Goal: Transaction & Acquisition: Purchase product/service

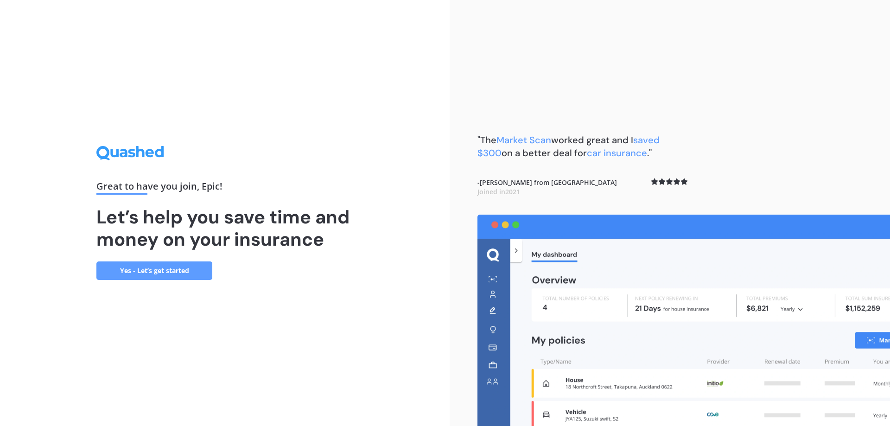
click at [123, 267] on link "Yes - Let’s get started" at bounding box center [154, 270] width 116 height 19
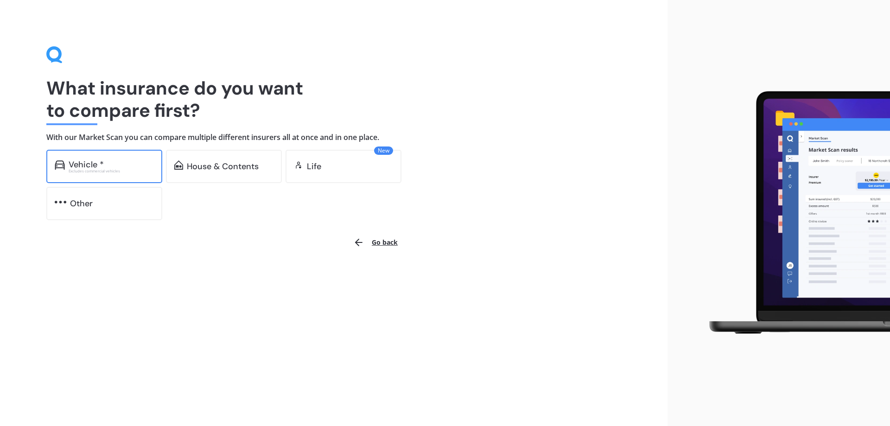
click at [117, 169] on div "Excludes commercial vehicles" at bounding box center [111, 171] width 85 height 4
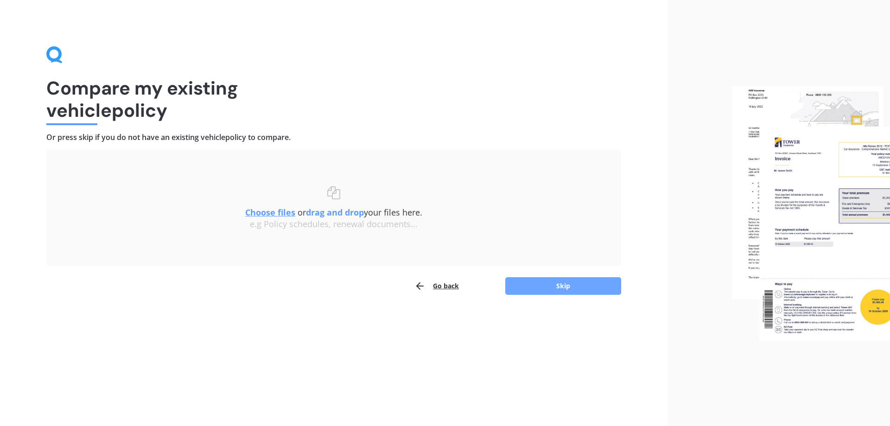
click at [551, 289] on button "Skip" at bounding box center [563, 286] width 116 height 18
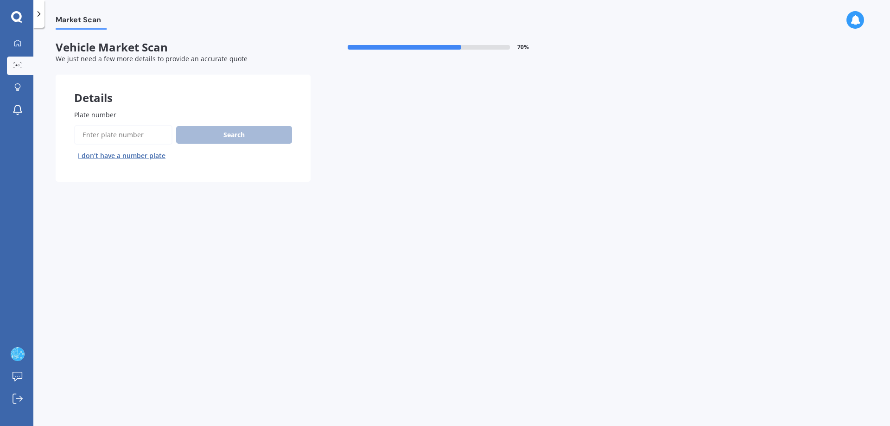
click at [124, 131] on input "Plate number" at bounding box center [123, 134] width 98 height 19
type input "NET575"
click at [230, 136] on button "Search" at bounding box center [234, 135] width 116 height 18
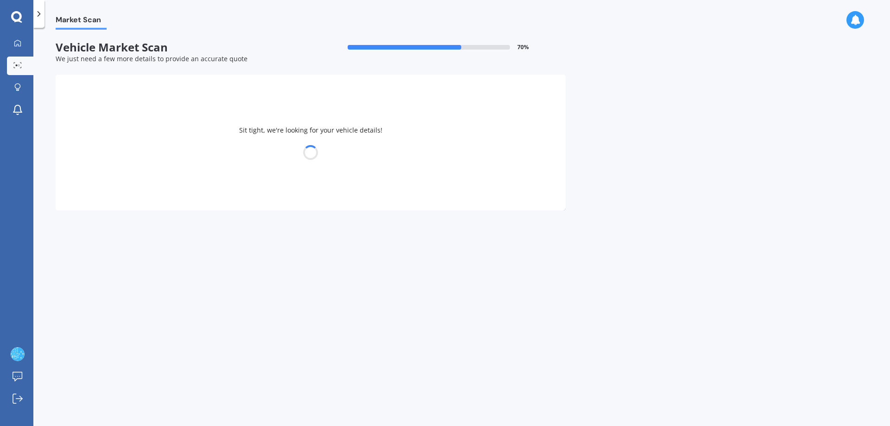
select select "TOYOTA"
select select "HIACE"
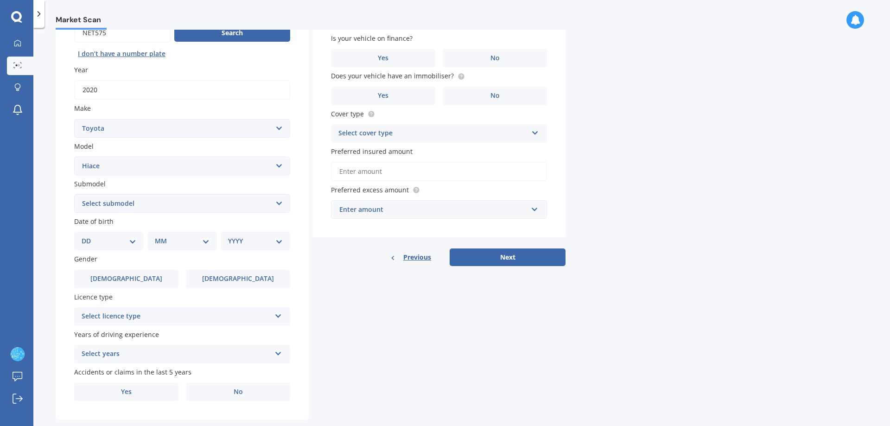
scroll to position [120, 0]
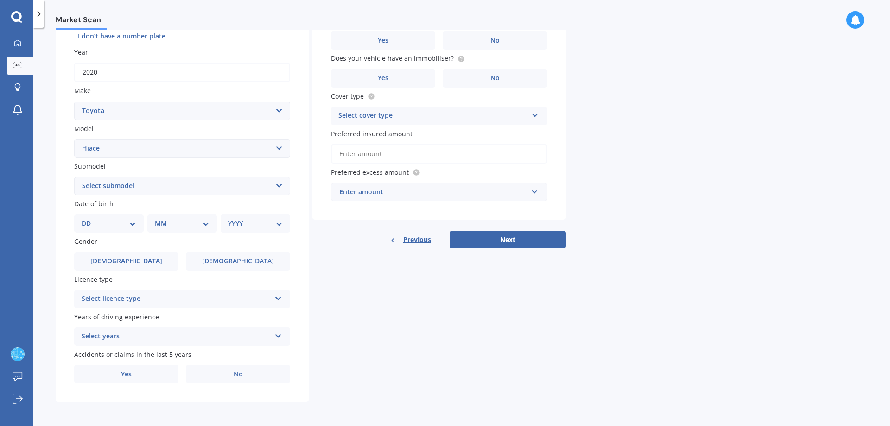
click at [111, 218] on select "DD 01 02 03 04 05 06 07 08 09 10 11 12 13 14 15 16 17 18 19 20 21 22 23 24 25 2…" at bounding box center [109, 223] width 55 height 10
select select "25"
click at [89, 218] on select "DD 01 02 03 04 05 06 07 08 09 10 11 12 13 14 15 16 17 18 19 20 21 22 23 24 25 2…" at bounding box center [109, 223] width 55 height 10
click at [194, 225] on select "MM 01 02 03 04 05 06 07 08 09 10 11 12" at bounding box center [183, 223] width 51 height 10
select select "04"
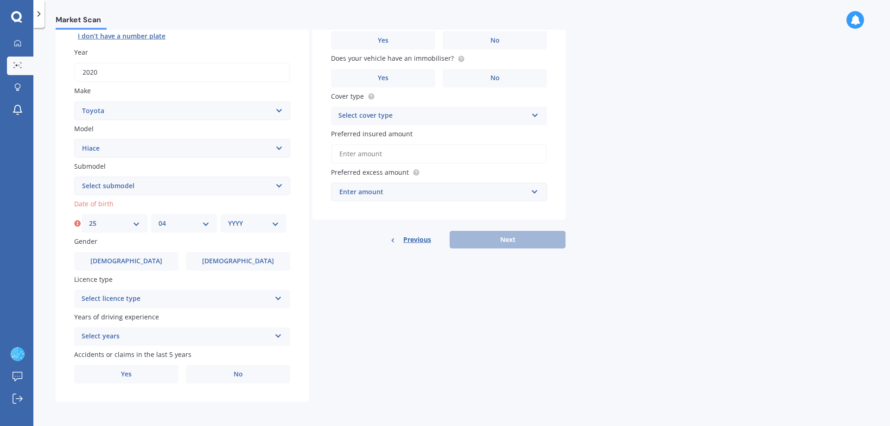
click at [158, 218] on select "MM 01 02 03 04 05 06 07 08 09 10 11 12" at bounding box center [183, 223] width 51 height 10
click at [244, 224] on select "YYYY 2025 2024 2023 2022 2021 2020 2019 2018 2017 2016 2015 2014 2013 2012 2011…" at bounding box center [253, 223] width 51 height 10
select select "1977"
click at [228, 218] on select "YYYY 2025 2024 2023 2022 2021 2020 2019 2018 2017 2016 2015 2014 2013 2012 2011…" at bounding box center [253, 223] width 51 height 10
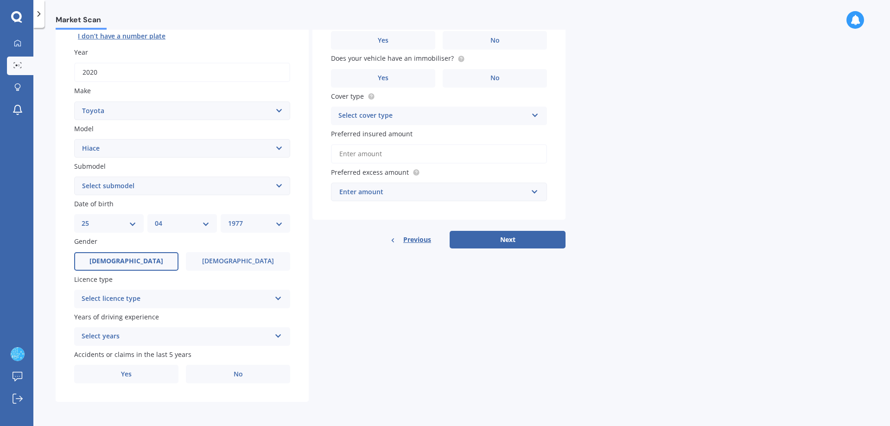
click at [140, 262] on label "[DEMOGRAPHIC_DATA]" at bounding box center [126, 261] width 104 height 19
click at [0, 0] on input "[DEMOGRAPHIC_DATA]" at bounding box center [0, 0] width 0 height 0
click at [209, 295] on div "Select licence type" at bounding box center [176, 298] width 189 height 11
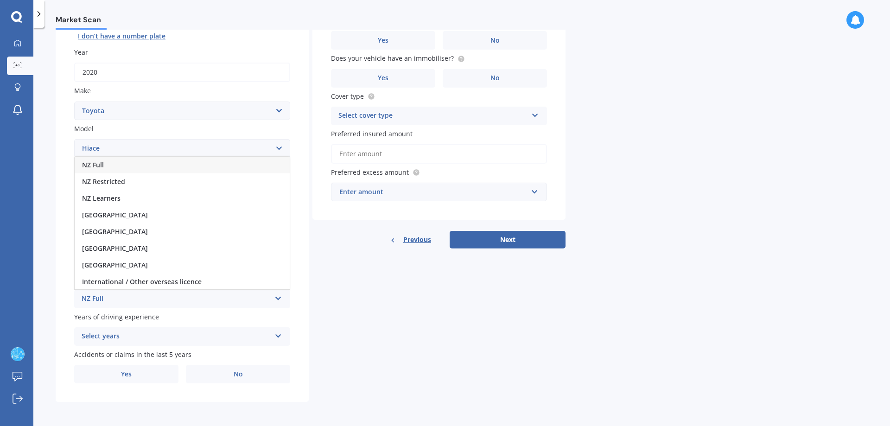
click at [159, 172] on div "NZ Full" at bounding box center [182, 165] width 215 height 17
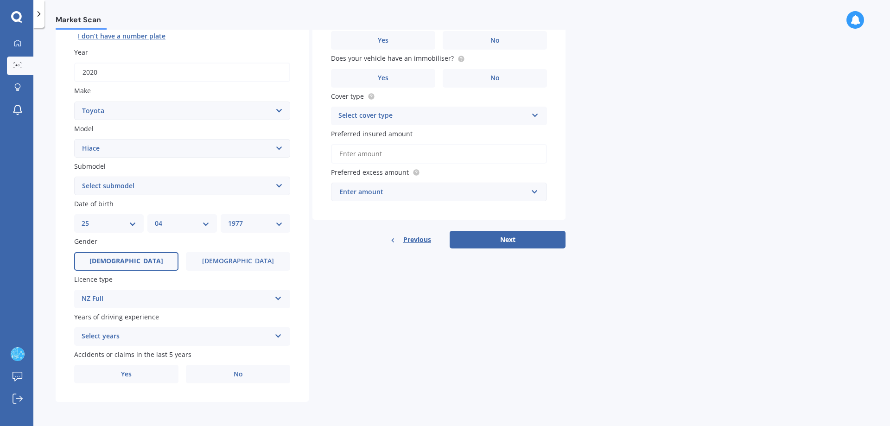
click at [117, 338] on div "Select years" at bounding box center [176, 336] width 189 height 11
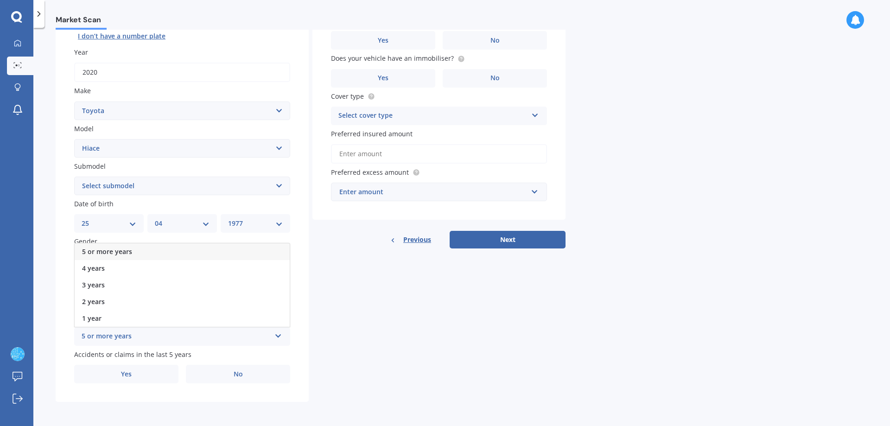
click at [147, 251] on div "5 or more years" at bounding box center [182, 251] width 215 height 17
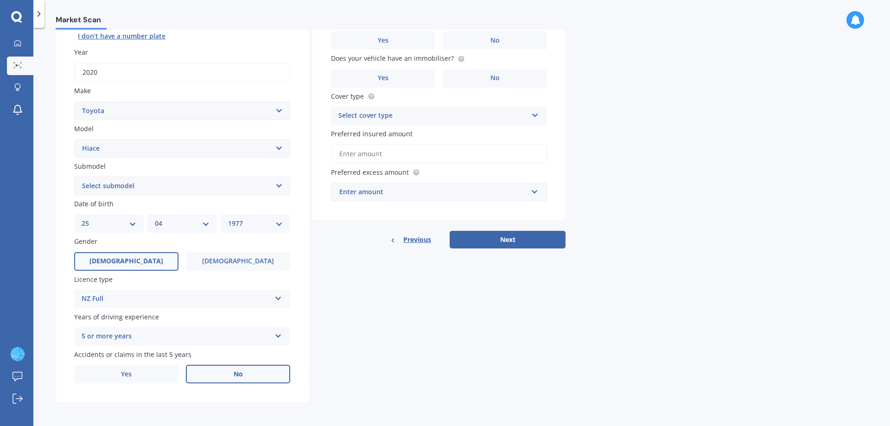
click at [211, 375] on label "No" at bounding box center [238, 374] width 104 height 19
click at [0, 0] on input "No" at bounding box center [0, 0] width 0 height 0
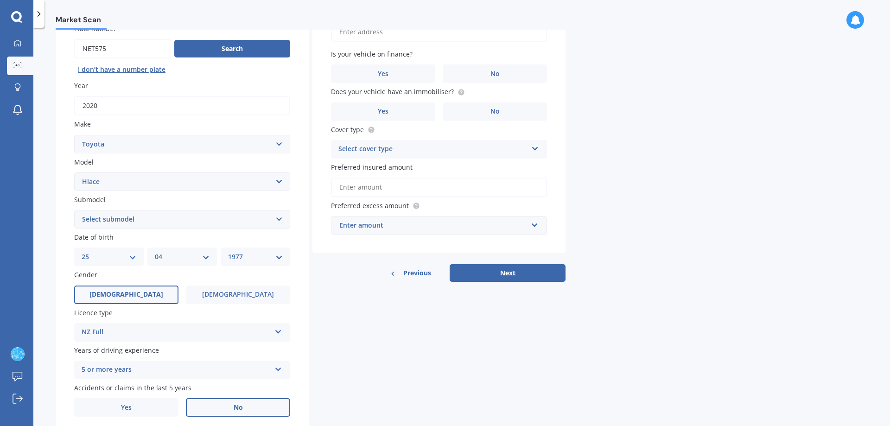
scroll to position [0, 0]
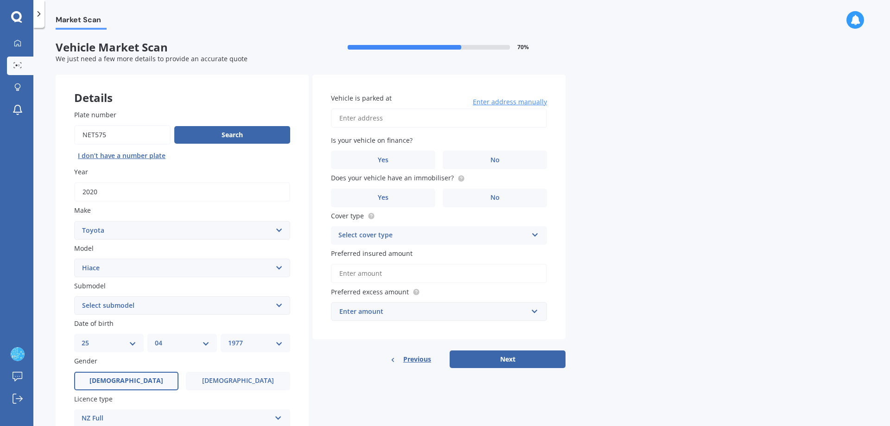
click at [392, 125] on input "Vehicle is parked at" at bounding box center [439, 117] width 216 height 19
click at [494, 115] on input "[STREET_ADDRESS]" at bounding box center [439, 117] width 216 height 19
drag, startPoint x: 494, startPoint y: 115, endPoint x: 396, endPoint y: 124, distance: 98.2
click at [396, 124] on input "[STREET_ADDRESS]" at bounding box center [439, 117] width 216 height 19
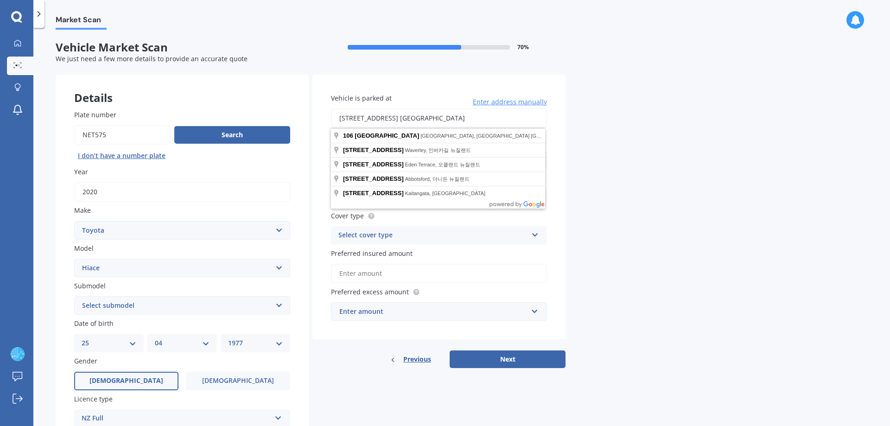
type input "[STREET_ADDRESS] [GEOGRAPHIC_DATA]"
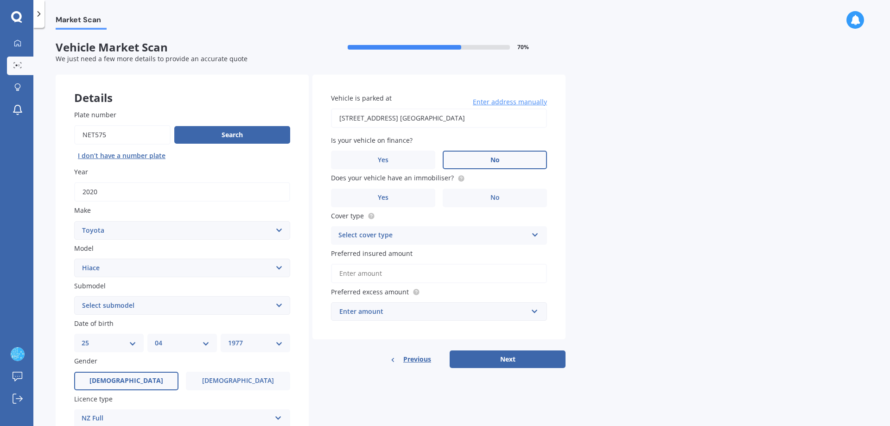
click at [513, 164] on label "No" at bounding box center [495, 160] width 104 height 19
click at [0, 0] on input "No" at bounding box center [0, 0] width 0 height 0
click at [484, 202] on label "No" at bounding box center [495, 198] width 104 height 19
click at [0, 0] on input "No" at bounding box center [0, 0] width 0 height 0
click at [532, 235] on icon at bounding box center [535, 233] width 8 height 6
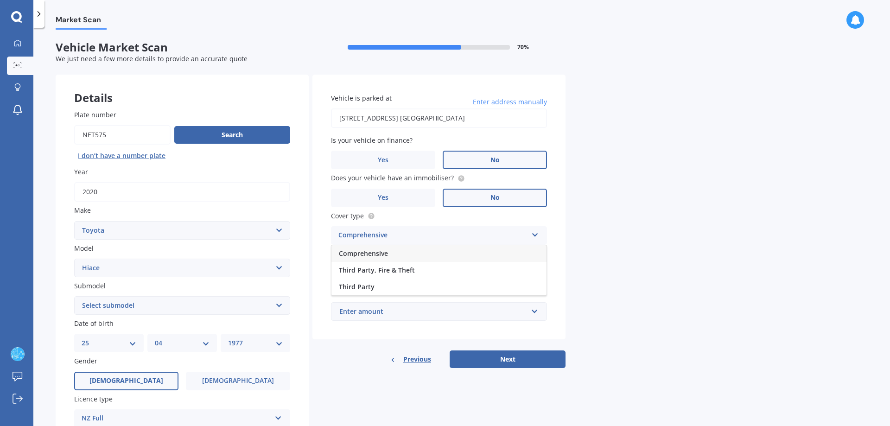
click at [447, 249] on div "Comprehensive" at bounding box center [438, 253] width 215 height 17
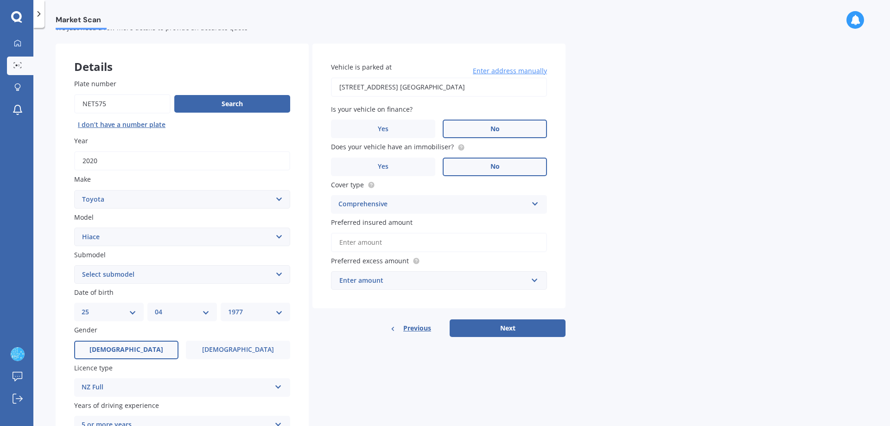
scroll to position [46, 0]
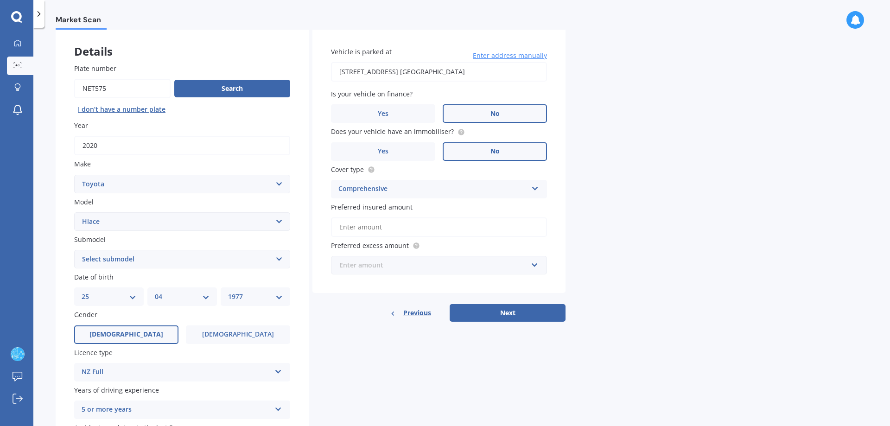
click at [528, 266] on input "text" at bounding box center [436, 265] width 208 height 18
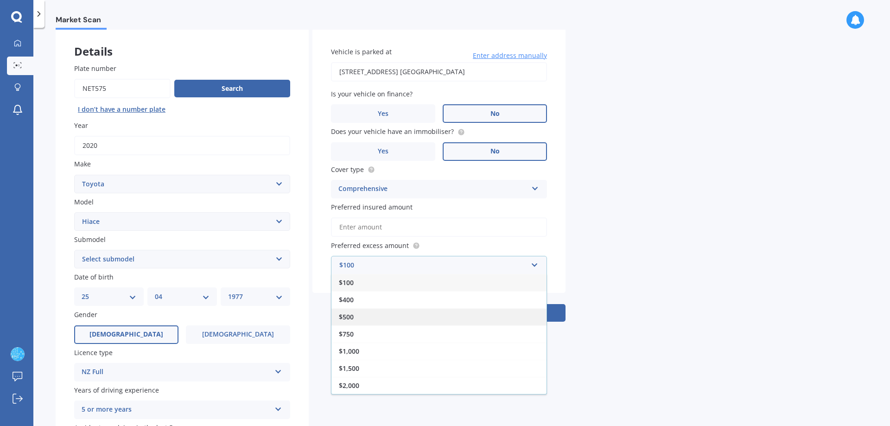
click at [456, 315] on div "$500" at bounding box center [438, 316] width 215 height 17
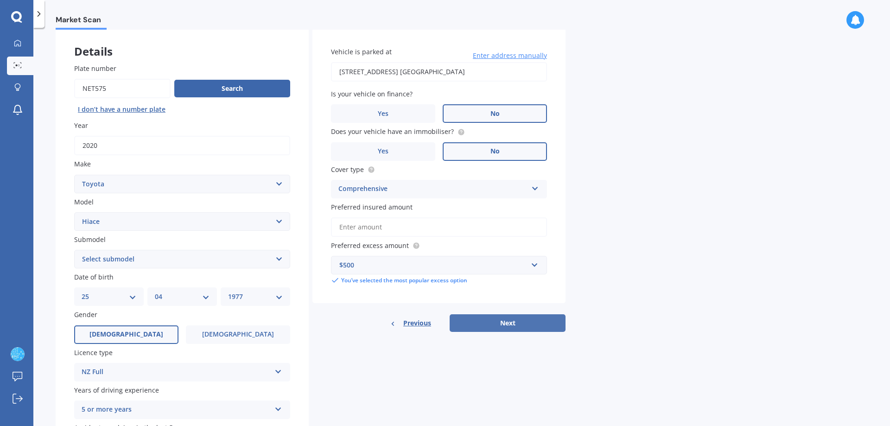
click at [464, 321] on button "Next" at bounding box center [507, 323] width 116 height 18
click at [263, 251] on select "Select submodel Diesel Light Van Turbo Diesel Turbo diesel 4WD Van Van petrol 4…" at bounding box center [182, 259] width 216 height 19
select select "DIESEL"
click at [74, 250] on select "Select submodel Diesel Light Van Turbo Diesel Turbo diesel 4WD Van Van petrol 4…" at bounding box center [182, 259] width 216 height 19
click at [487, 325] on div "Previous Next" at bounding box center [438, 323] width 253 height 18
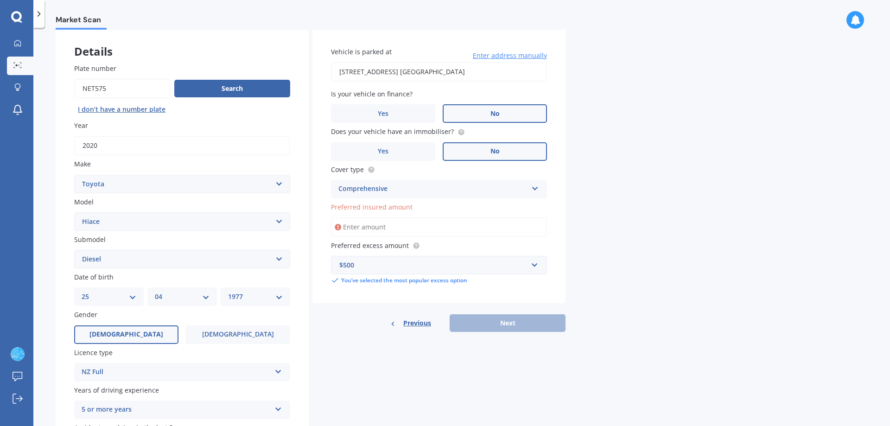
click at [419, 234] on input "Preferred insured amount" at bounding box center [439, 226] width 216 height 19
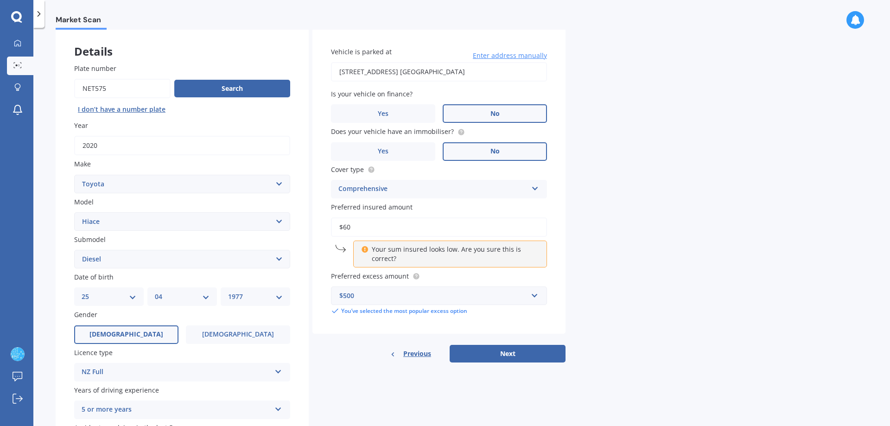
drag, startPoint x: 384, startPoint y: 229, endPoint x: 269, endPoint y: 229, distance: 114.5
click at [269, 229] on div "Details Plate number Search I don’t have a number plate Year [DATE] Make Select…" at bounding box center [311, 251] width 510 height 447
type input "$1,300"
click at [522, 357] on button "Next" at bounding box center [507, 354] width 116 height 18
select select "25"
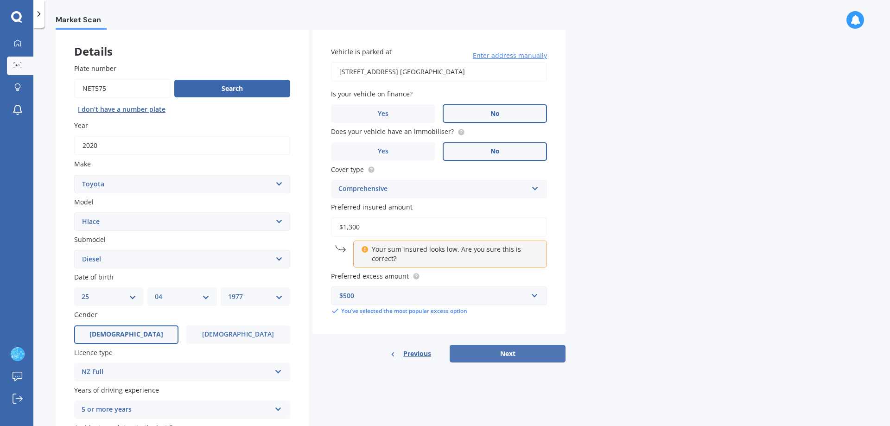
select select "04"
select select "1977"
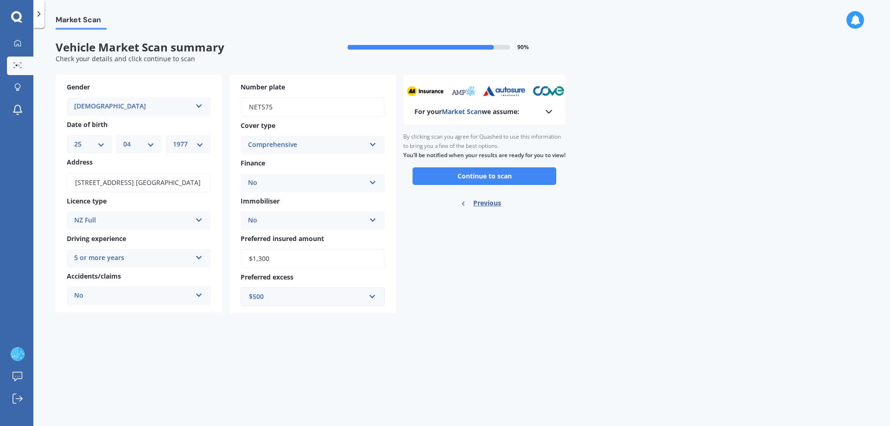
scroll to position [0, 0]
click at [344, 188] on div "No" at bounding box center [306, 182] width 117 height 11
click at [332, 200] on div "Yes" at bounding box center [312, 201] width 143 height 17
click at [483, 185] on button "Continue to scan" at bounding box center [484, 176] width 144 height 18
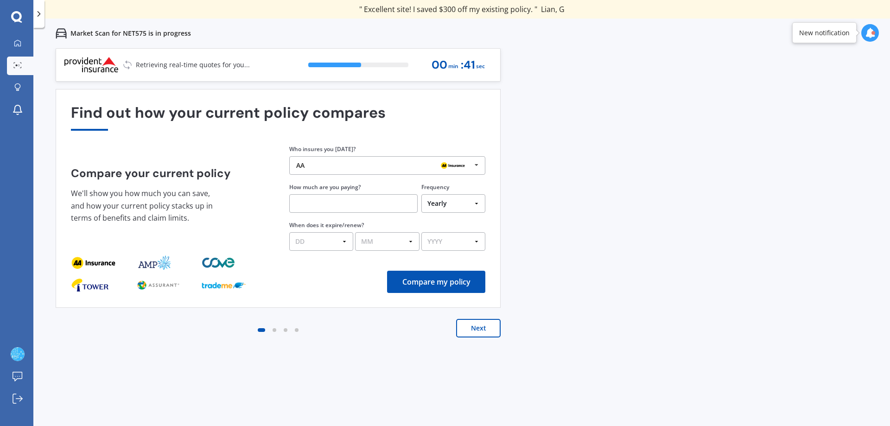
click at [452, 170] on img at bounding box center [453, 165] width 30 height 11
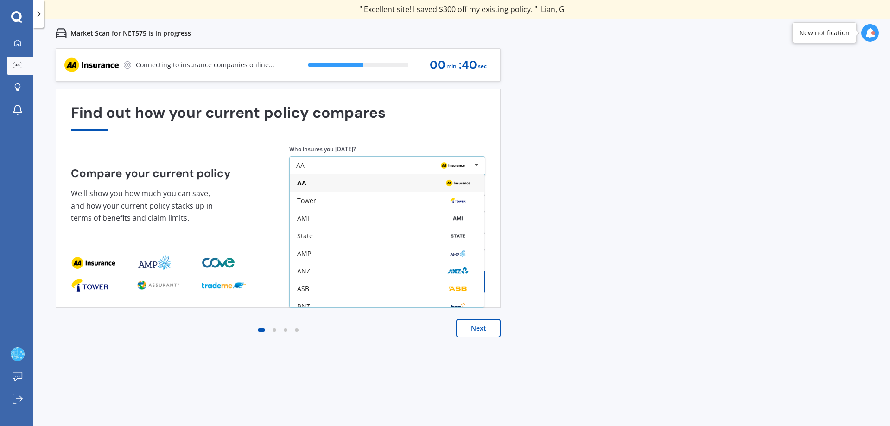
click at [452, 170] on img at bounding box center [453, 165] width 30 height 11
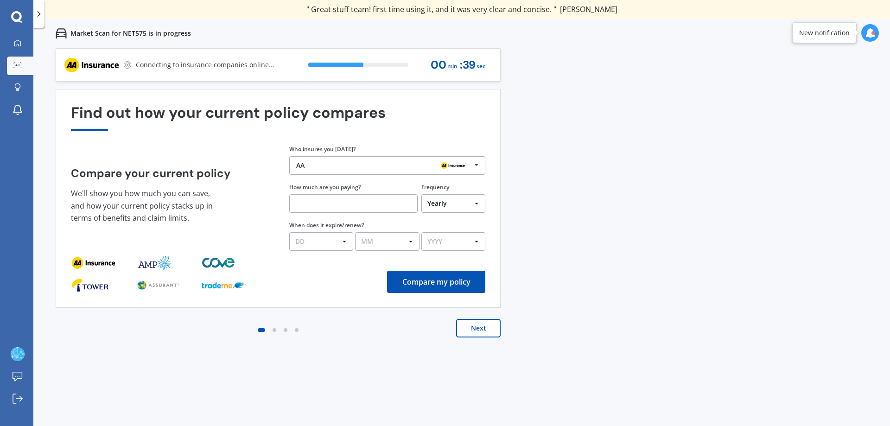
click at [380, 206] on input "text" at bounding box center [353, 203] width 128 height 19
click at [462, 210] on select "Yearly Six-Monthly Quarterly Monthly Fortnightly Weekly One-Off" at bounding box center [453, 203] width 64 height 19
select select "Fortnightly"
click at [421, 194] on select "Yearly Six-Monthly Quarterly Monthly Fortnightly Weekly One-Off" at bounding box center [453, 203] width 64 height 19
click at [343, 240] on select "DD 01 02 03 04 05 06 07 08 09 10 11 12 13 14 15 16 17 18 19 20 21 22 23 24 25 2…" at bounding box center [321, 241] width 64 height 19
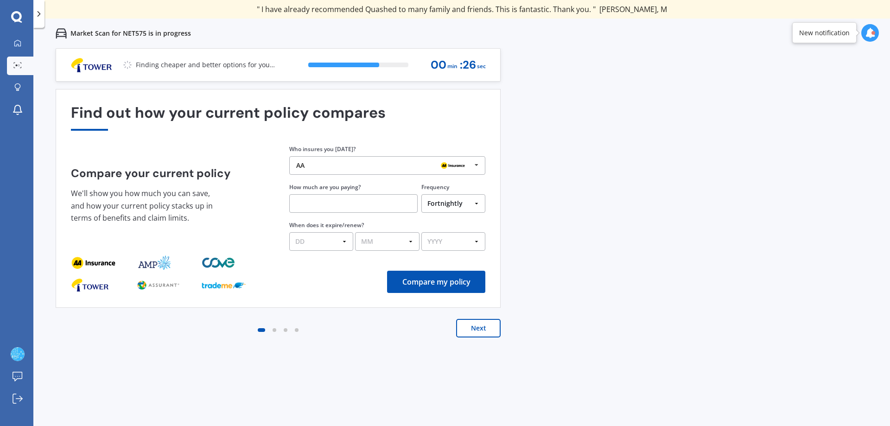
click at [343, 240] on select "DD 01 02 03 04 05 06 07 08 09 10 11 12 13 14 15 16 17 18 19 20 21 22 23 24 25 2…" at bounding box center [321, 241] width 64 height 19
click at [314, 202] on input "text" at bounding box center [353, 203] width 128 height 19
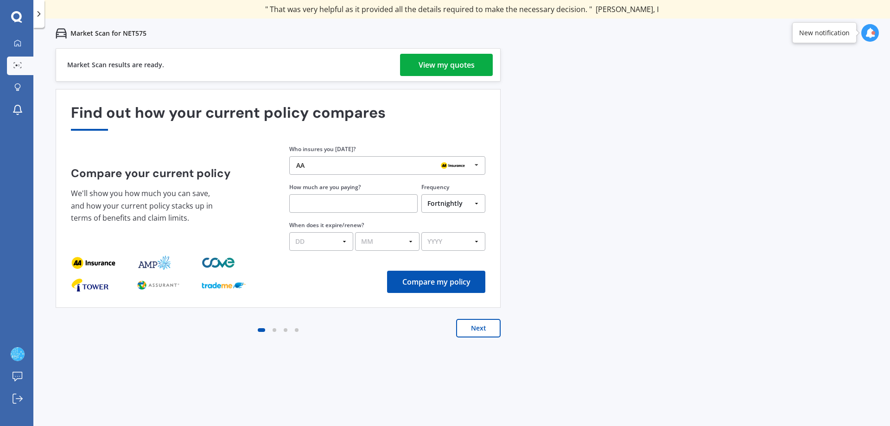
click at [438, 51] on div "Market Scan results are ready. View my quotes" at bounding box center [278, 64] width 445 height 33
click at [440, 57] on div "View my quotes" at bounding box center [446, 65] width 56 height 22
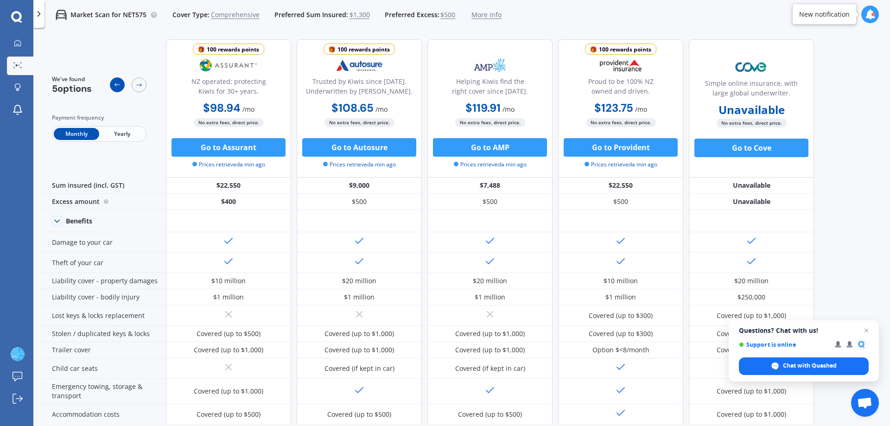
click at [122, 82] on div at bounding box center [117, 84] width 15 height 15
click at [139, 84] on icon at bounding box center [138, 84] width 7 height 7
click at [862, 330] on span "Open chat" at bounding box center [867, 331] width 12 height 12
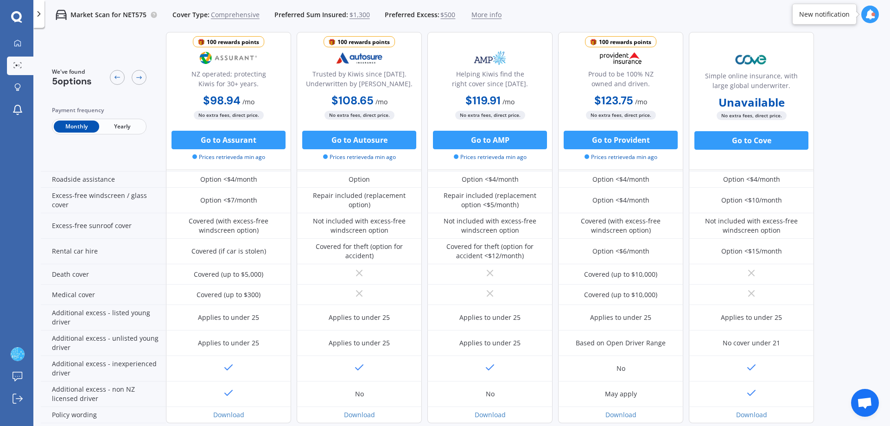
scroll to position [366, 0]
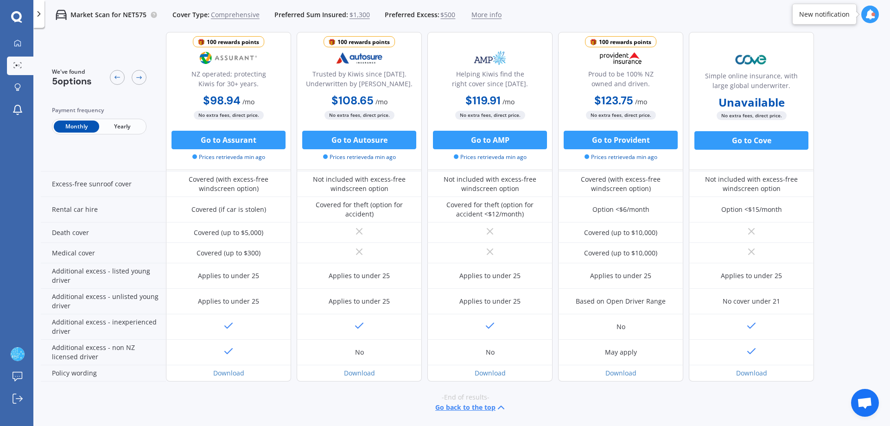
click at [35, 11] on icon at bounding box center [38, 13] width 9 height 9
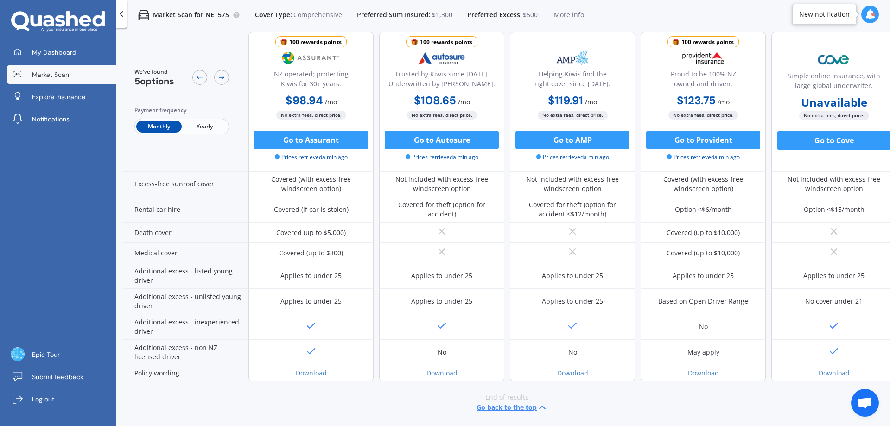
click at [123, 15] on icon at bounding box center [121, 13] width 9 height 9
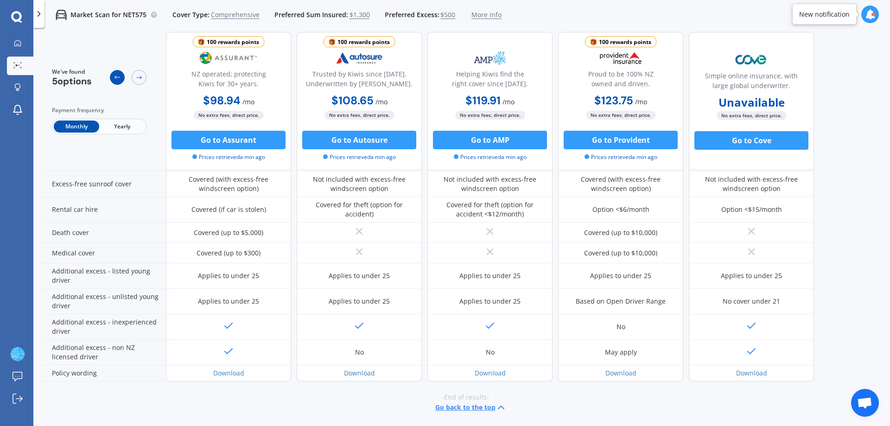
click at [119, 80] on icon at bounding box center [117, 77] width 7 height 7
click at [619, 40] on div "100 rewards points" at bounding box center [625, 42] width 52 height 9
click at [602, 139] on button "Go to Provident" at bounding box center [620, 140] width 114 height 19
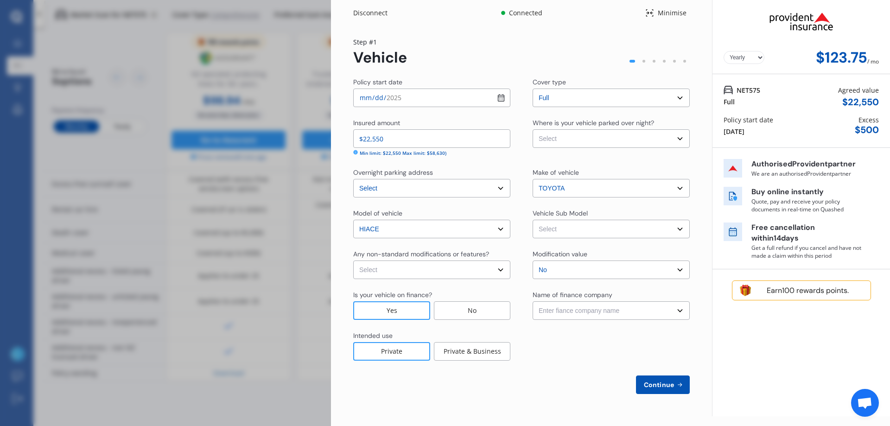
select select "Monthly"
click at [300, 52] on div "Disconnect Connected Minimise Yearly Monthly $123.75 / mo Step # 1 Vehicle Poli…" at bounding box center [445, 213] width 890 height 426
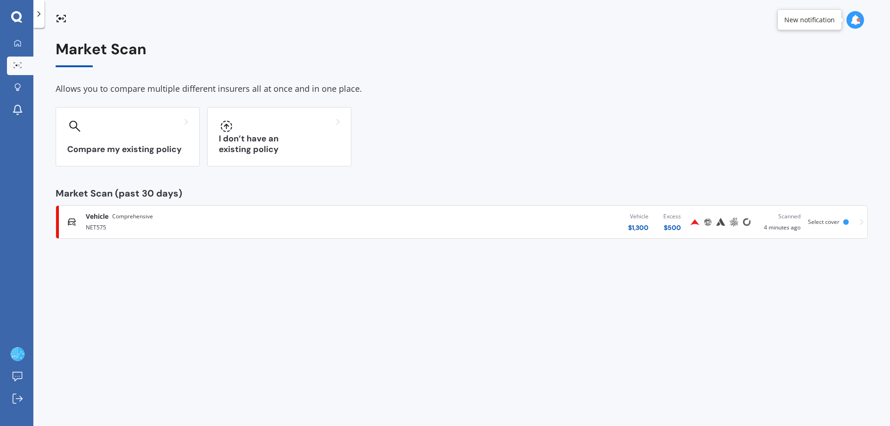
click at [237, 232] on div "NET575" at bounding box center [232, 226] width 292 height 11
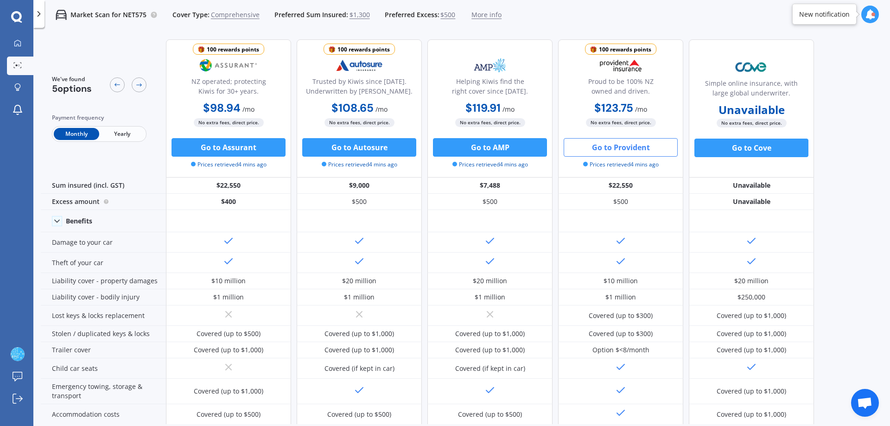
click at [349, 16] on span "$1,300" at bounding box center [359, 14] width 20 height 9
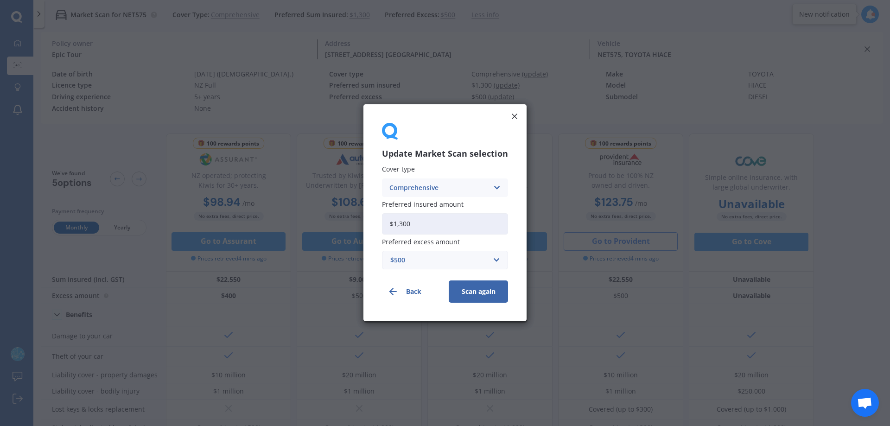
drag, startPoint x: 476, startPoint y: 226, endPoint x: 315, endPoint y: 219, distance: 161.4
click at [315, 219] on div "Update Market Scan selection Cover type Comprehensive Comprehensive Third Party…" at bounding box center [445, 213] width 890 height 426
type input "$2,000"
click at [498, 291] on button "Scan again" at bounding box center [478, 292] width 59 height 22
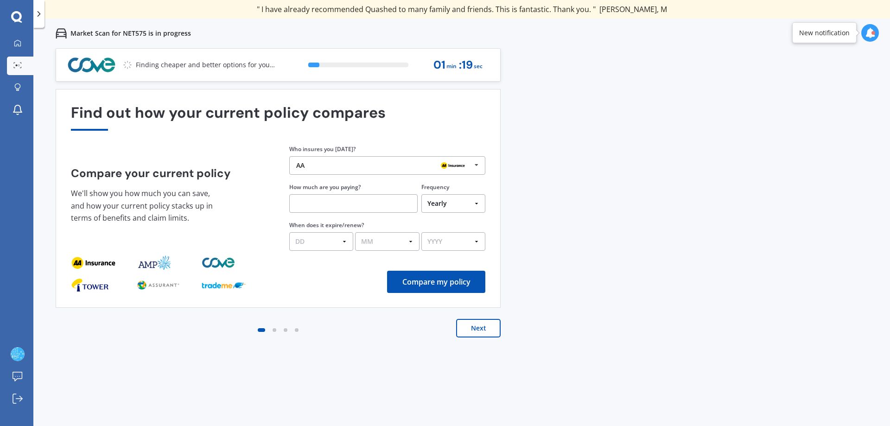
click at [471, 332] on button "Next" at bounding box center [478, 328] width 44 height 19
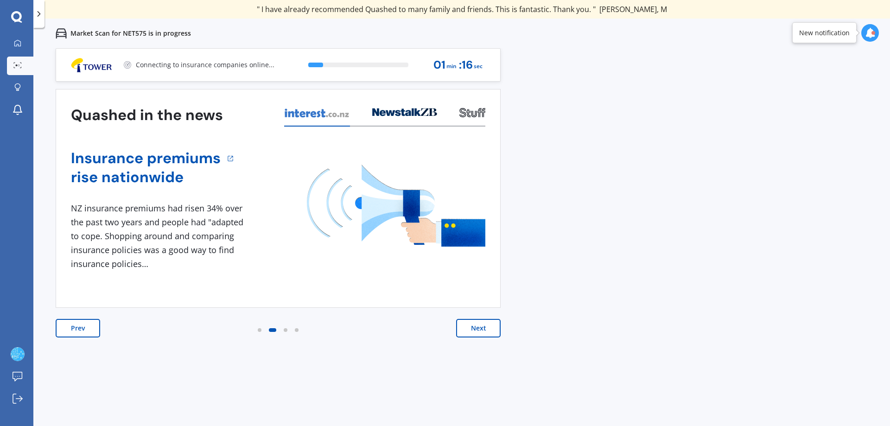
click at [471, 332] on button "Next" at bounding box center [478, 328] width 44 height 19
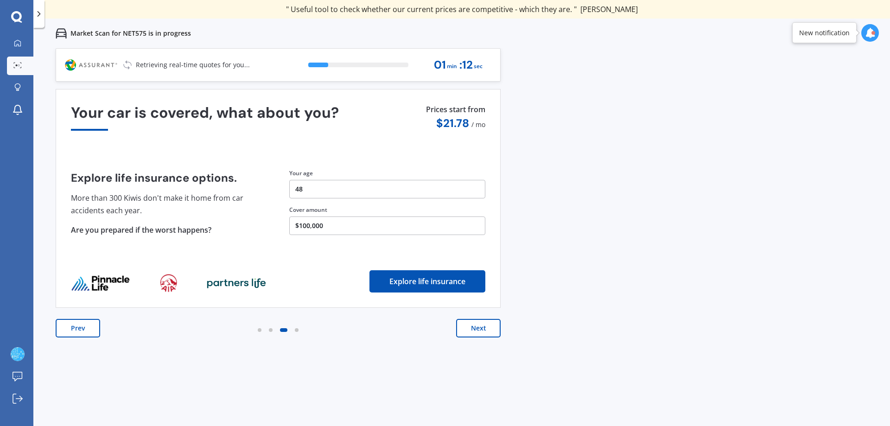
click at [471, 332] on button "Next" at bounding box center [478, 328] width 44 height 19
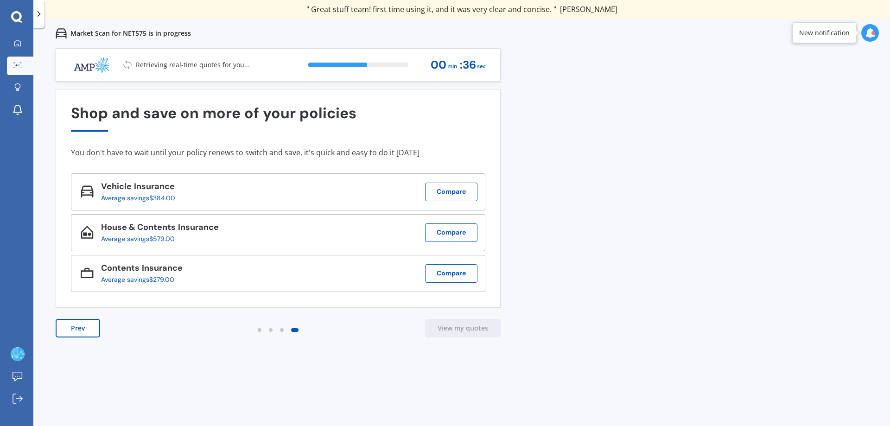
click at [575, 154] on div "Previous 60,000+ Kiwis have signed up to shop and save on insurance with us " H…" at bounding box center [461, 261] width 856 height 426
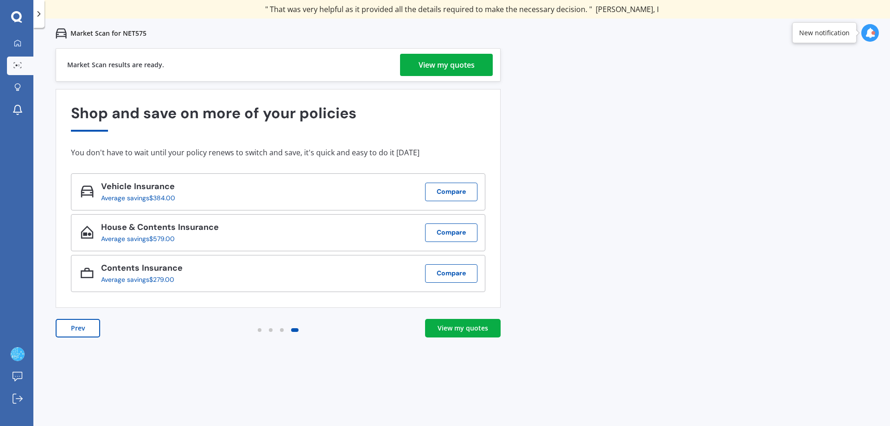
click at [441, 331] on div "View my quotes" at bounding box center [462, 327] width 51 height 9
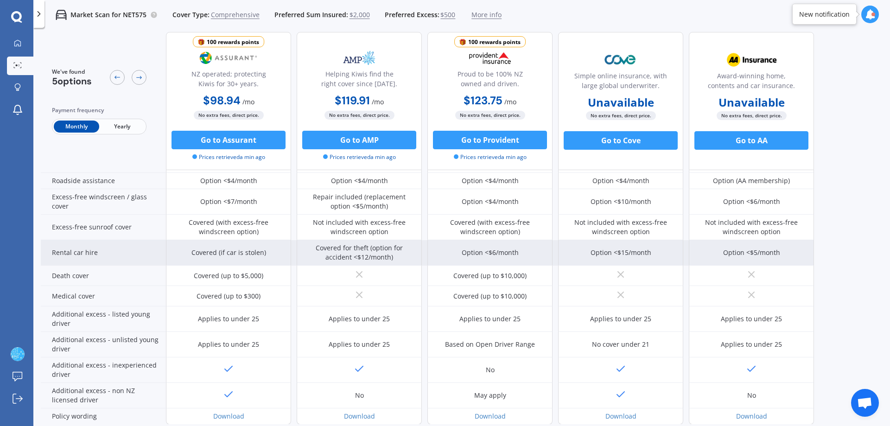
scroll to position [366, 0]
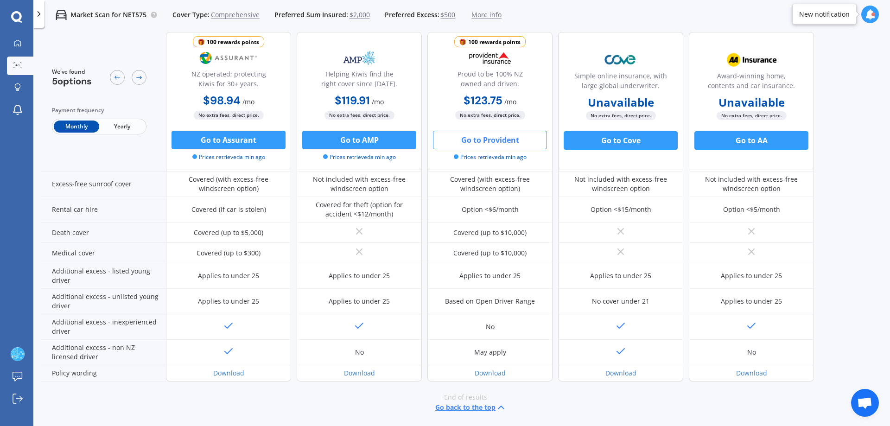
click at [514, 133] on button "Go to Provident" at bounding box center [490, 140] width 114 height 19
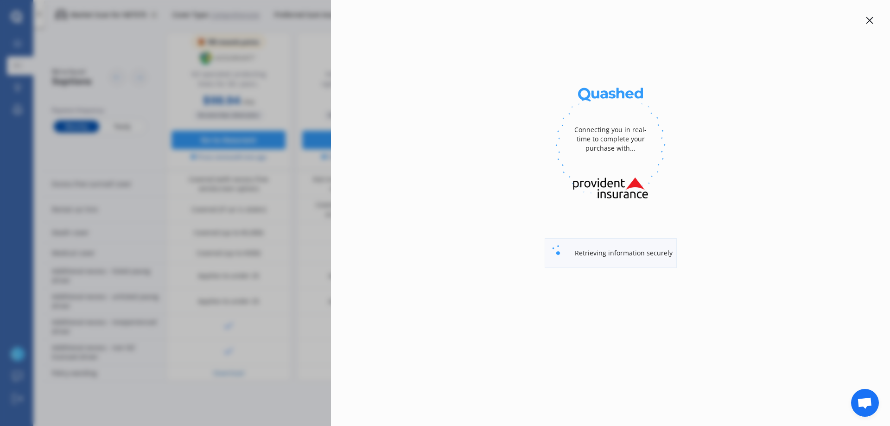
select select "Monthly"
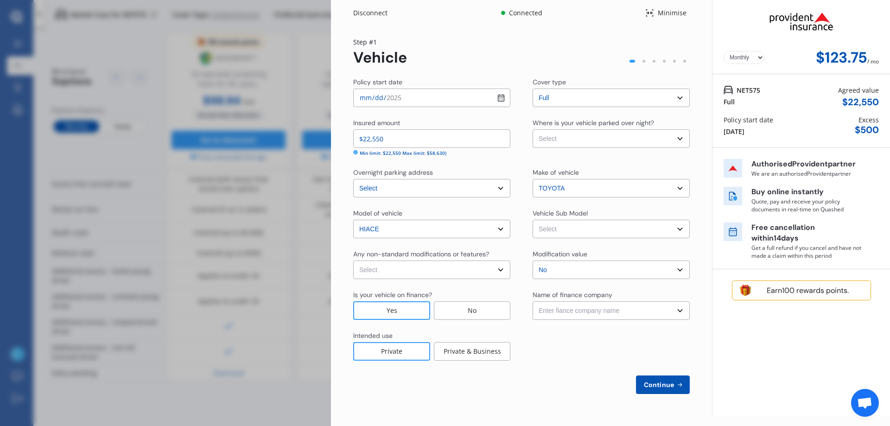
click at [674, 143] on select "Select Garage (fully enclosed) Off Street Parking Other" at bounding box center [610, 138] width 157 height 19
select select "OTHER"
click at [532, 129] on select "Select Garage (fully enclosed) Off Street Parking Other" at bounding box center [610, 138] width 157 height 19
click at [584, 230] on select "Select Hiace GDH321R ZR Minibus Van 10st 4dr Auto 6sp 905kg 2.8DT (Glass Van)" at bounding box center [610, 229] width 157 height 19
select select "NZVTOYO2020AEFQ"
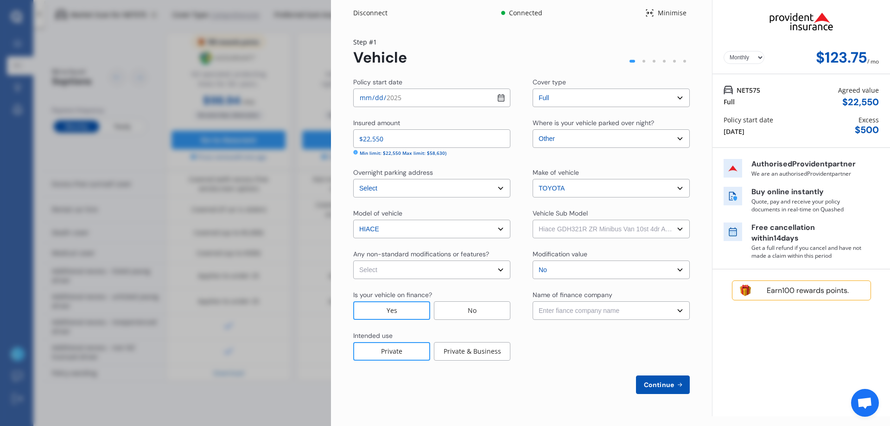
click at [532, 220] on select "Select Hiace GDH321R ZR Minibus Van 10st 4dr Auto 6sp 905kg 2.8DT (Glass Van)" at bounding box center [610, 229] width 157 height 19
click at [481, 274] on select "Select None [MEDICAL_DATA] System(NOS) Roll Cage Full Racing Harness" at bounding box center [431, 269] width 157 height 19
click at [582, 271] on select "Select No Up to $4000 Up to $6000 Greater than $6000" at bounding box center [610, 269] width 157 height 19
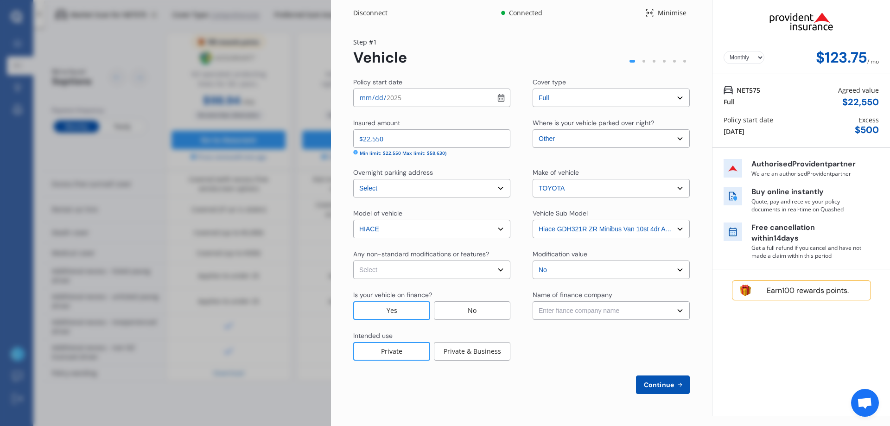
click at [492, 316] on div "No" at bounding box center [472, 310] width 76 height 19
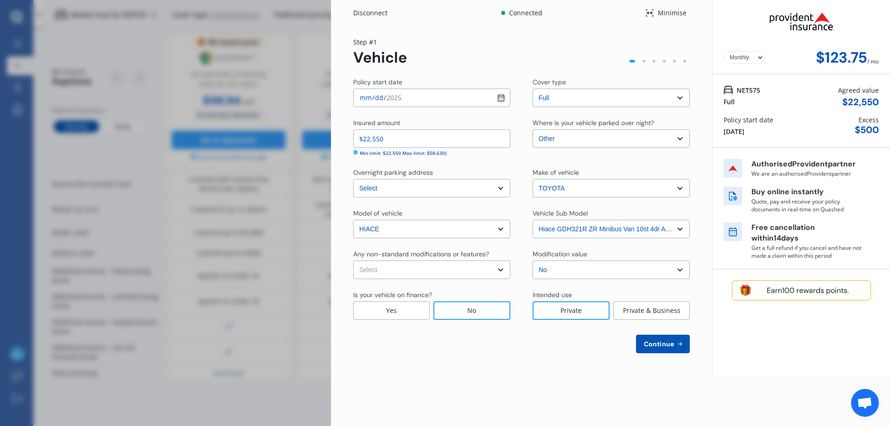
click at [641, 315] on div "Private & Business" at bounding box center [651, 310] width 76 height 19
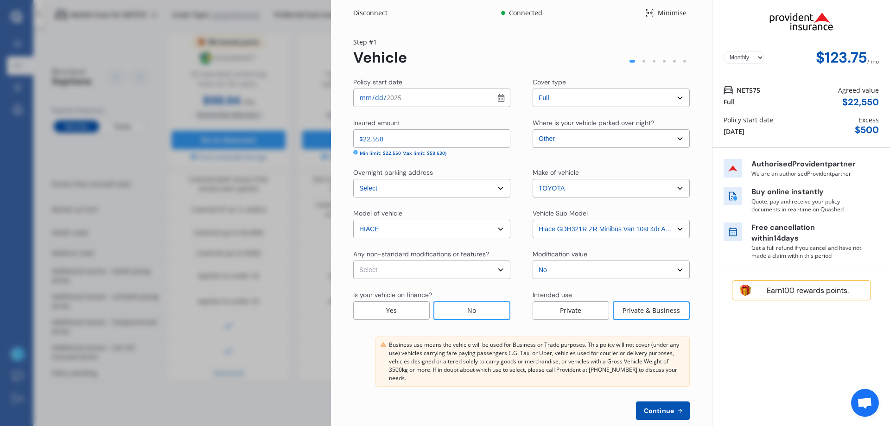
scroll to position [16, 0]
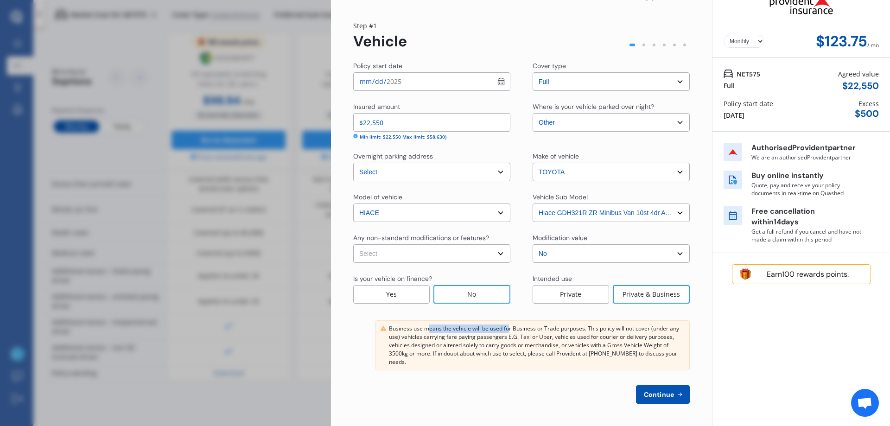
drag, startPoint x: 428, startPoint y: 329, endPoint x: 510, endPoint y: 332, distance: 82.1
click at [510, 332] on div "Business use means the vehicle will be used for Business or Trade purposes. Thi…" at bounding box center [537, 345] width 297 height 42
click at [672, 213] on select "Select Hiace GDH321R ZR Minibus Van 10st 4dr Auto 6sp 905kg 2.8DT (Glass Van)" at bounding box center [610, 212] width 157 height 19
click at [569, 255] on select "Select No Up to $4000 Up to $6000 Greater than $6000" at bounding box center [610, 253] width 157 height 19
click at [633, 214] on select "Select Hiace GDH321R ZR Minibus Van 10st 4dr Auto 6sp 905kg 2.8DT (Glass Van)" at bounding box center [610, 212] width 157 height 19
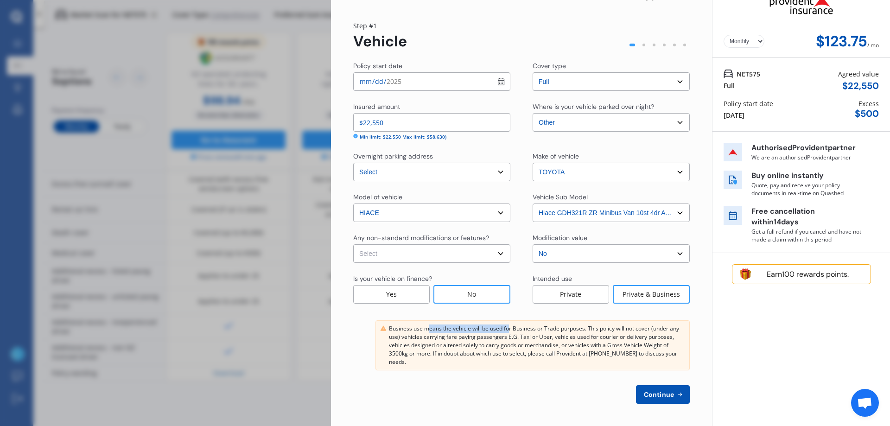
click at [556, 213] on select "Select Hiace GDH321R ZR Minibus Van 10st 4dr Auto 6sp 905kg 2.8DT (Glass Van)" at bounding box center [610, 212] width 157 height 19
click at [593, 214] on select "Select Hiace GDH321R ZR Minibus Van 10st 4dr Auto 6sp 905kg 2.8DT (Glass Van)" at bounding box center [610, 212] width 157 height 19
click at [534, 29] on div "Step # 1 Vehicle" at bounding box center [521, 35] width 336 height 29
click at [268, 98] on div "Disconnect Connected Minimise Yearly Monthly $123.75 / mo Step # 1 Vehicle Poli…" at bounding box center [445, 213] width 890 height 426
click at [620, 214] on select "Select Hiace GDH321R ZR Minibus Van 10st 4dr Auto 6sp 905kg 2.8DT (Glass Van)" at bounding box center [610, 212] width 157 height 19
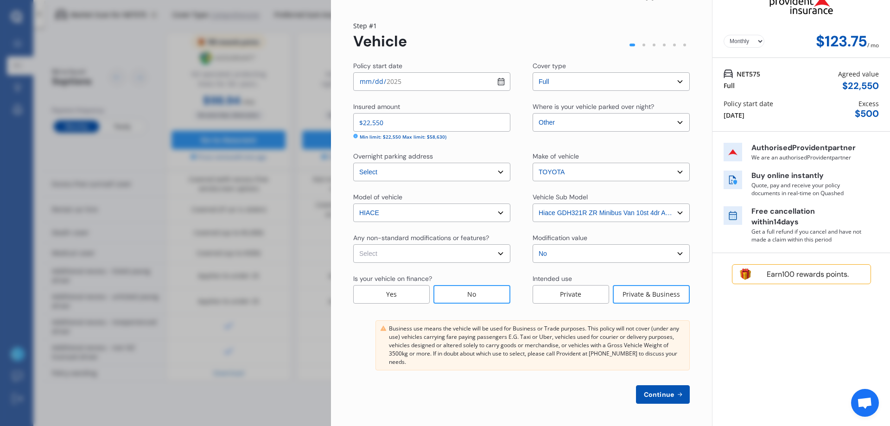
click at [532, 259] on select "Select No Up to $4000 Up to $6000 Greater than $6000" at bounding box center [610, 253] width 157 height 19
click at [503, 181] on select "Select [STREET_ADDRESS] [GEOGRAPHIC_DATA]" at bounding box center [431, 172] width 157 height 19
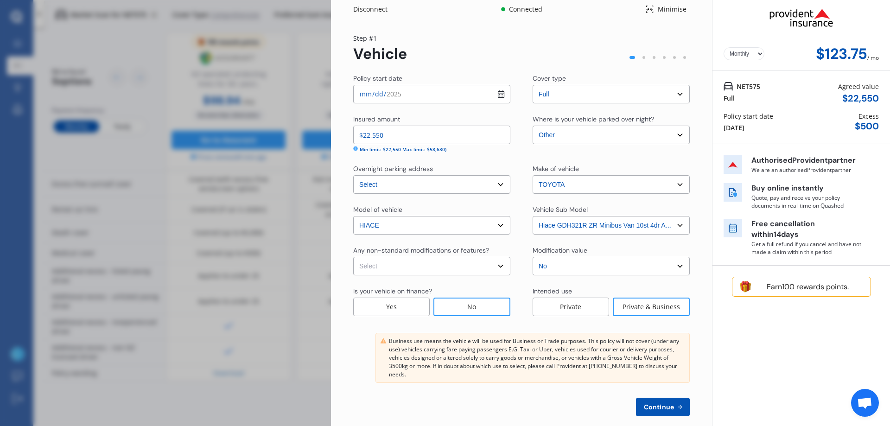
scroll to position [0, 0]
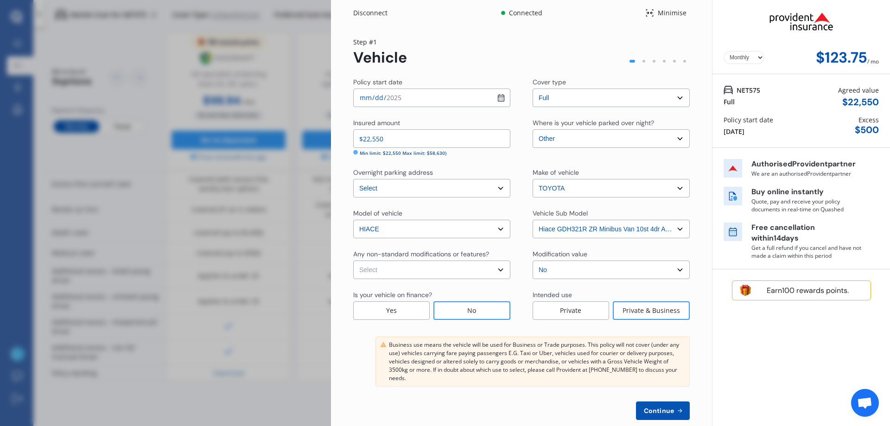
click at [202, 143] on div "Disconnect Connected Minimise Yearly Monthly $123.75 / mo Step # 1 Vehicle Poli…" at bounding box center [445, 213] width 890 height 426
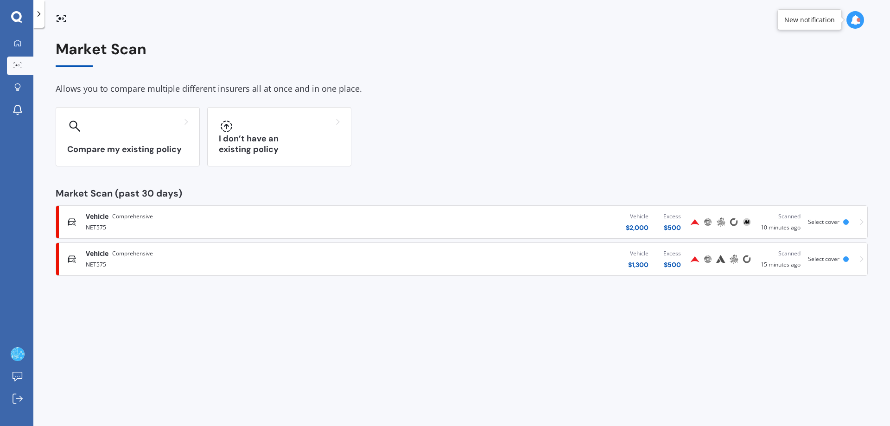
click at [122, 220] on span "Comprehensive" at bounding box center [132, 216] width 41 height 9
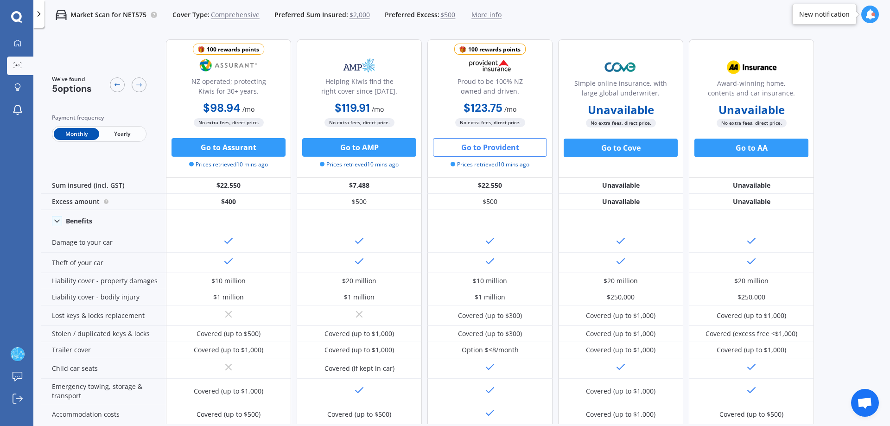
click at [515, 146] on button "Go to Provident" at bounding box center [490, 147] width 114 height 19
select select "Monthly"
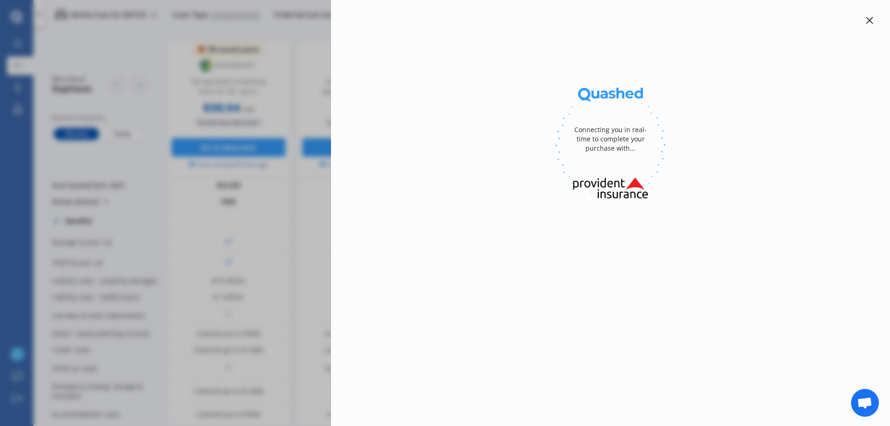
select select "full"
select select "[STREET_ADDRESS] [GEOGRAPHIC_DATA]"
select select "TOYOTA"
select select "HIACE"
select select "NO"
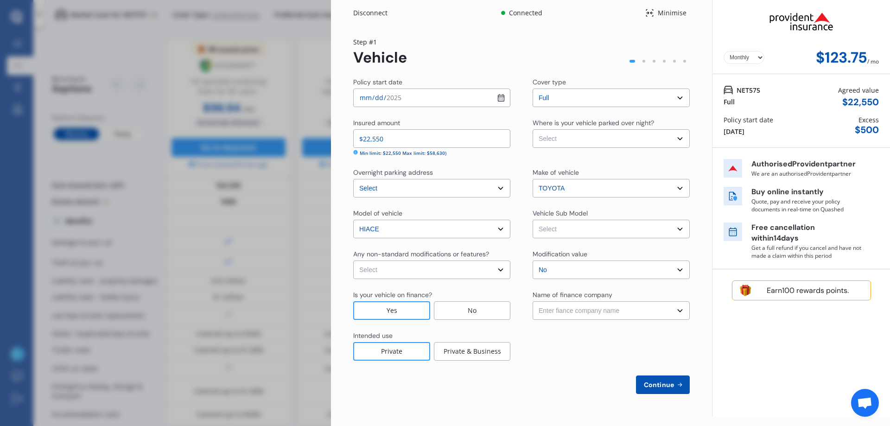
click at [567, 134] on select "Select Garage (fully enclosed) Off Street Parking Other" at bounding box center [610, 138] width 157 height 19
select select "OTHER"
click at [532, 129] on select "Select Garage (fully enclosed) Off Street Parking Other" at bounding box center [610, 138] width 157 height 19
click at [572, 267] on select "Select No Up to $4000 Up to $6000 Greater than $6000" at bounding box center [610, 269] width 157 height 19
click at [456, 393] on div "Continue" at bounding box center [521, 384] width 336 height 19
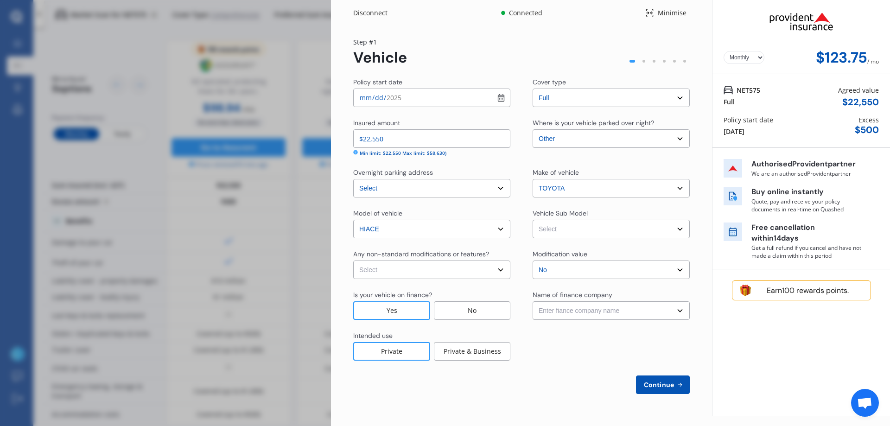
click at [477, 313] on div "No" at bounding box center [472, 310] width 76 height 19
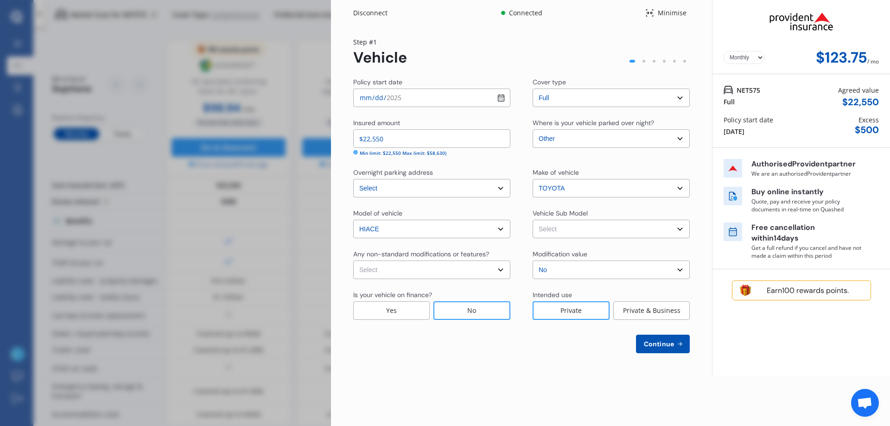
click at [634, 313] on div "Private & Business" at bounding box center [651, 310] width 76 height 19
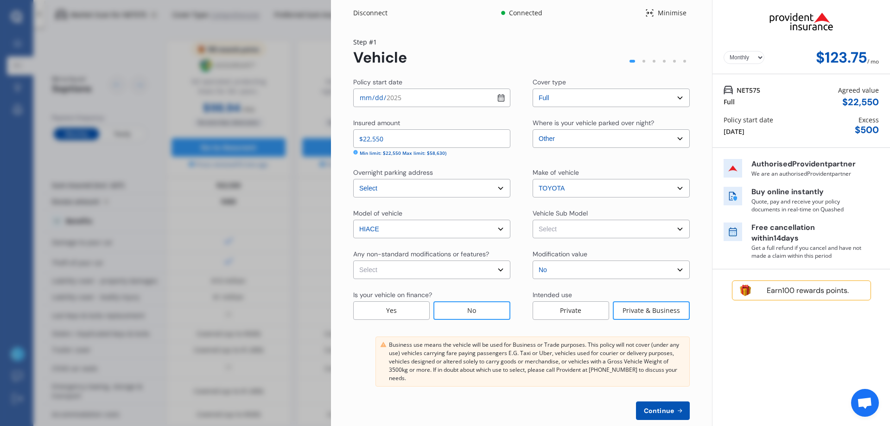
click at [656, 412] on span "Continue" at bounding box center [659, 410] width 34 height 7
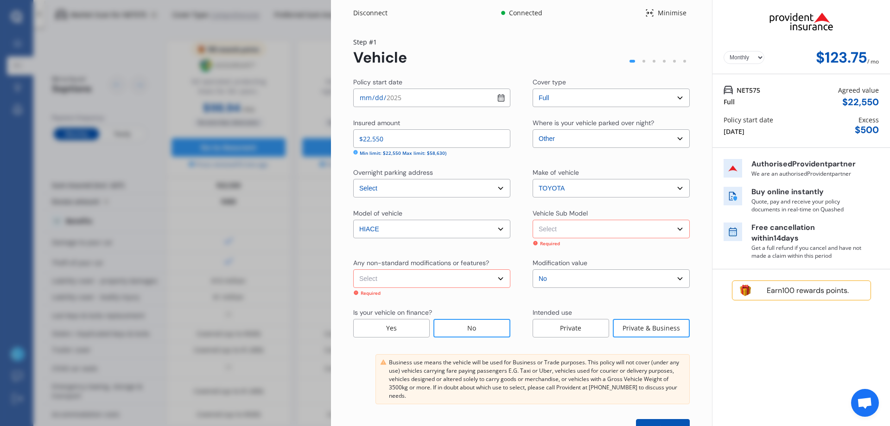
scroll to position [16, 0]
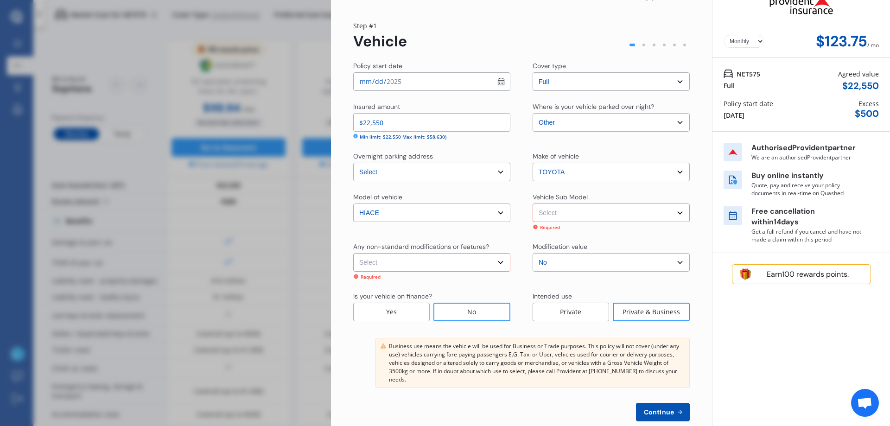
click at [483, 266] on select "Select None [MEDICAL_DATA] System(NOS) Roll Cage Full Racing Harness" at bounding box center [431, 262] width 157 height 19
select select "none"
click at [353, 253] on select "Select None [MEDICAL_DATA] System(NOS) Roll Cage Full Racing Harness" at bounding box center [431, 262] width 157 height 19
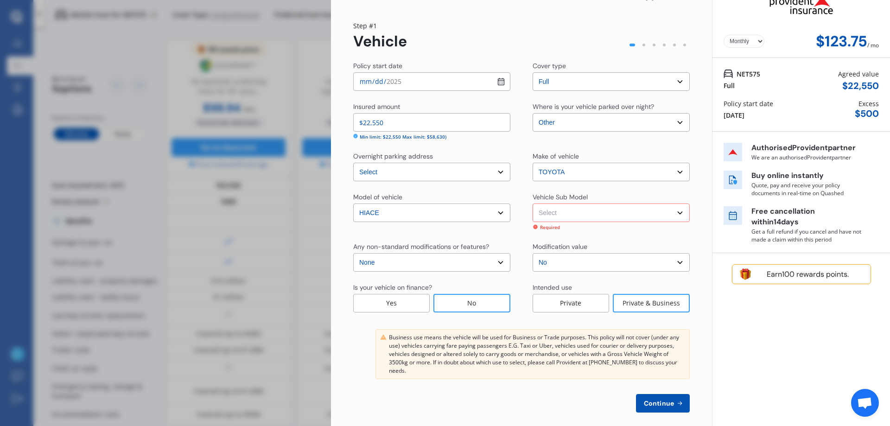
click at [626, 219] on select "Select Hiace GDH321R ZR Minibus Van 10st 4dr Auto 6sp 905kg 2.8DT (Glass Van)" at bounding box center [610, 212] width 157 height 19
click at [500, 414] on div "Yearly Monthly $123.75 / mo Step # 1 Vehicle Policy start date [DATE] Cover typ…" at bounding box center [521, 222] width 381 height 425
click at [570, 212] on select "Select Hiace GDH321R ZR Minibus Van 10st 4dr Auto 6sp 905kg 2.8DT (Glass Van)" at bounding box center [610, 212] width 157 height 19
select select "NZVTOYO2020AEFQ"
click at [532, 203] on select "Select Hiace GDH321R ZR Minibus Van 10st 4dr Auto 6sp 905kg 2.8DT (Glass Van)" at bounding box center [610, 212] width 157 height 19
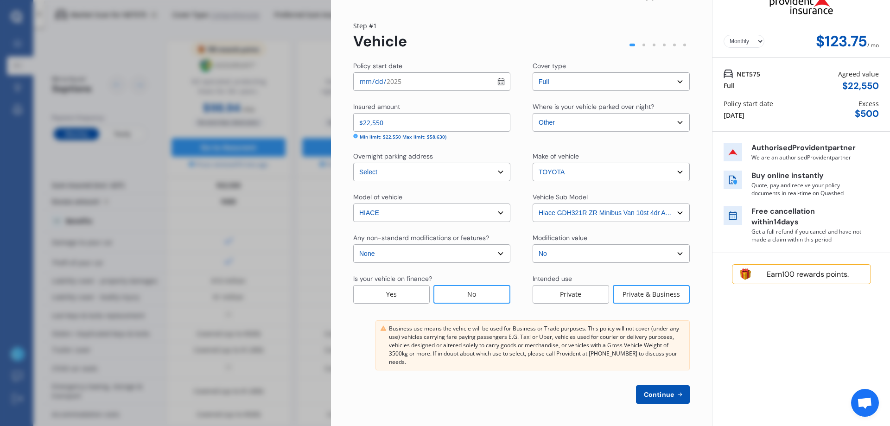
click at [664, 395] on span "Continue" at bounding box center [659, 394] width 34 height 7
select select "25"
select select "04"
select select "1977"
select select "NZ_FULL"
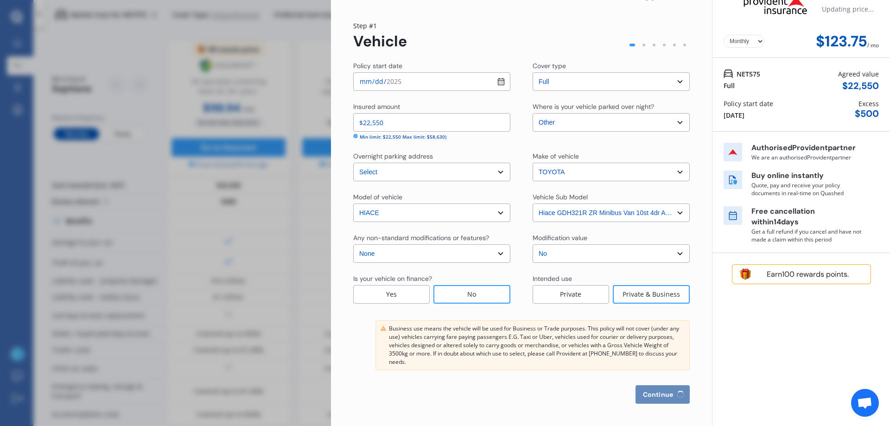
select select "0"
select select "25"
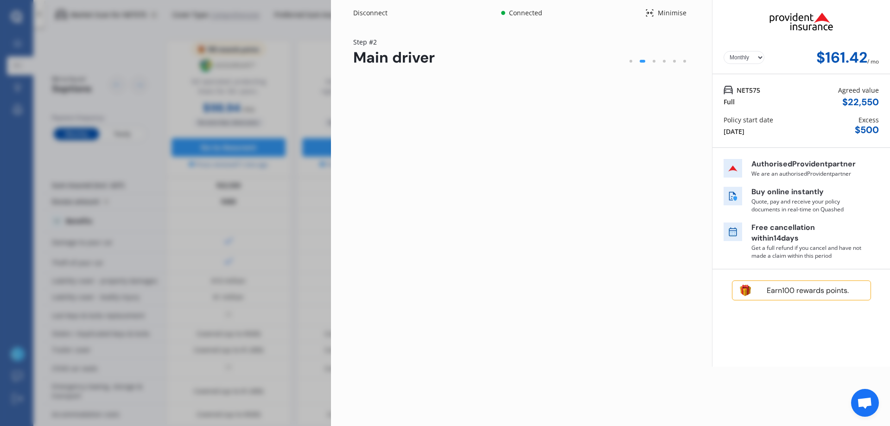
scroll to position [0, 0]
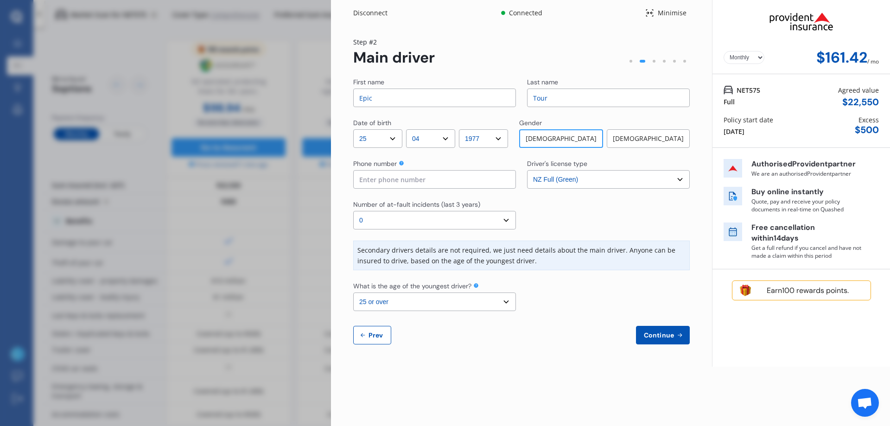
click at [463, 98] on input "Epic" at bounding box center [434, 98] width 163 height 19
type input "ㅗ"
type input "Hyosung"
type input "[PERSON_NAME]"
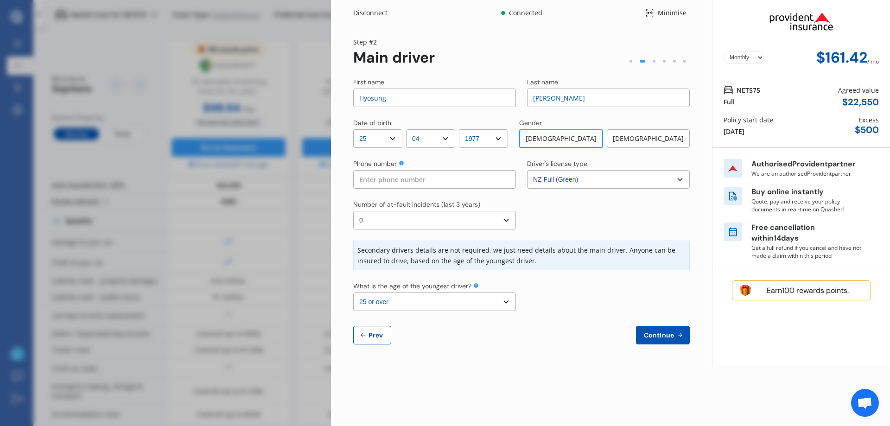
type input "0212164205"
click at [506, 307] on select "Select the age of the youngest driver. 16 17 18 19 20 21 22 23 24 25 or over" at bounding box center [434, 301] width 163 height 19
click at [665, 345] on div "Yearly Monthly $161.42 / mo Step # 2 Main driver First name Hyosung Last name […" at bounding box center [521, 196] width 381 height 341
click at [663, 336] on span "Continue" at bounding box center [659, 334] width 34 height 7
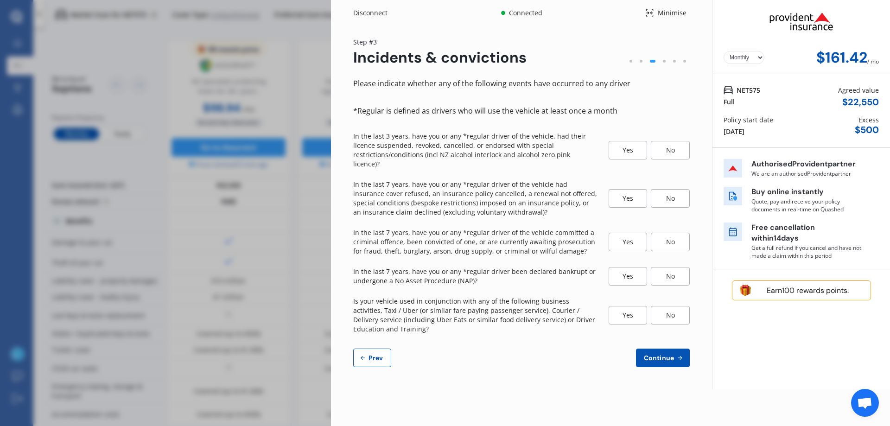
click at [679, 146] on div "No" at bounding box center [670, 150] width 39 height 19
click at [667, 189] on div "No" at bounding box center [670, 198] width 39 height 19
click at [662, 233] on div "No" at bounding box center [670, 242] width 39 height 19
click at [675, 268] on div "No" at bounding box center [670, 276] width 39 height 19
click at [667, 307] on div "No" at bounding box center [670, 315] width 39 height 19
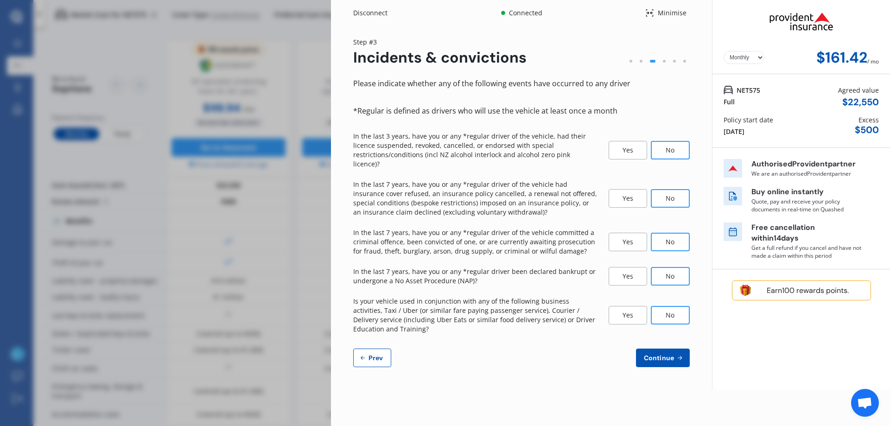
click at [652, 354] on span "Continue" at bounding box center [659, 357] width 34 height 7
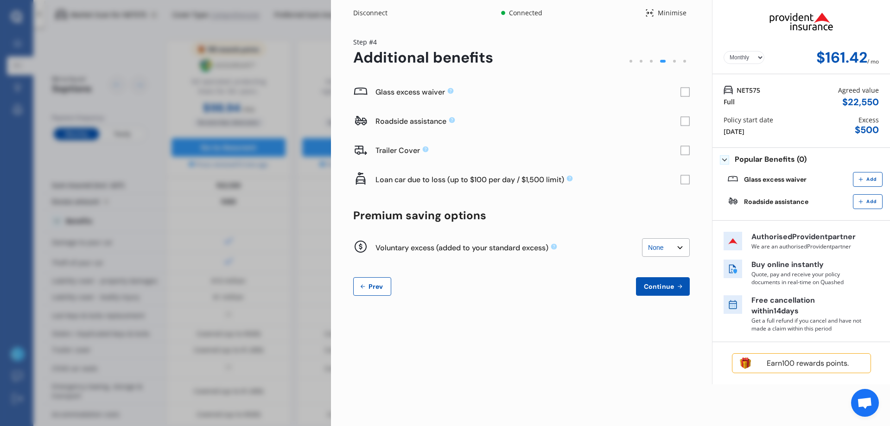
click at [685, 96] on rect at bounding box center [685, 92] width 9 height 9
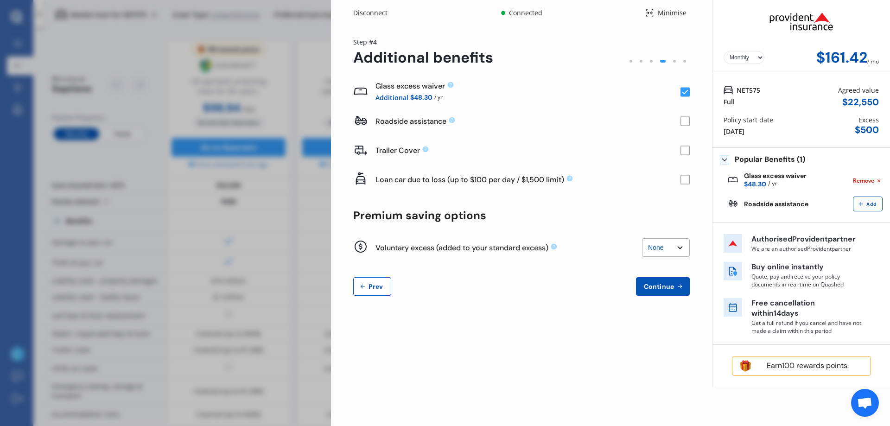
click at [685, 122] on rect at bounding box center [684, 121] width 9 height 9
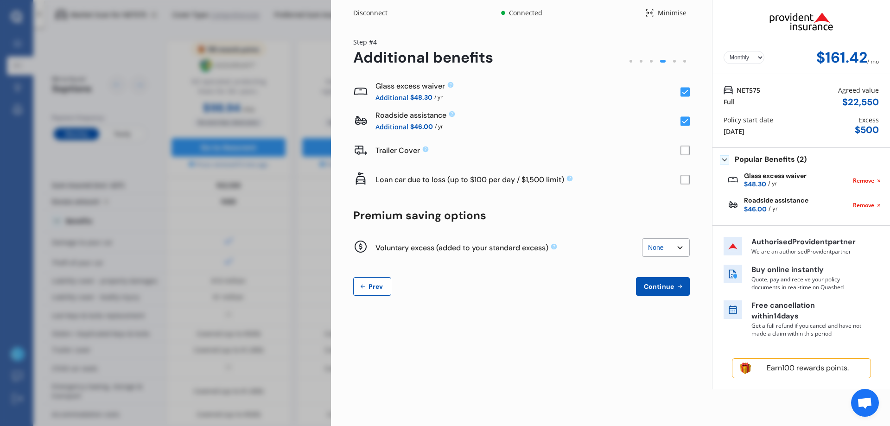
click at [671, 249] on select "None $200 $450 $700 $950 $1,200 $1,700" at bounding box center [666, 247] width 48 height 19
click at [643, 292] on button "Continue" at bounding box center [663, 286] width 54 height 19
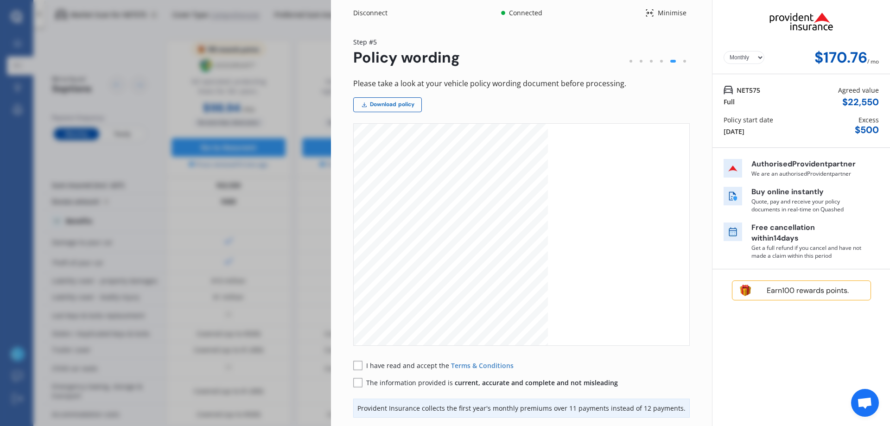
click at [369, 107] on link "Download policy" at bounding box center [387, 104] width 69 height 15
click at [361, 367] on rect at bounding box center [357, 365] width 9 height 9
click at [355, 382] on rect at bounding box center [357, 382] width 9 height 9
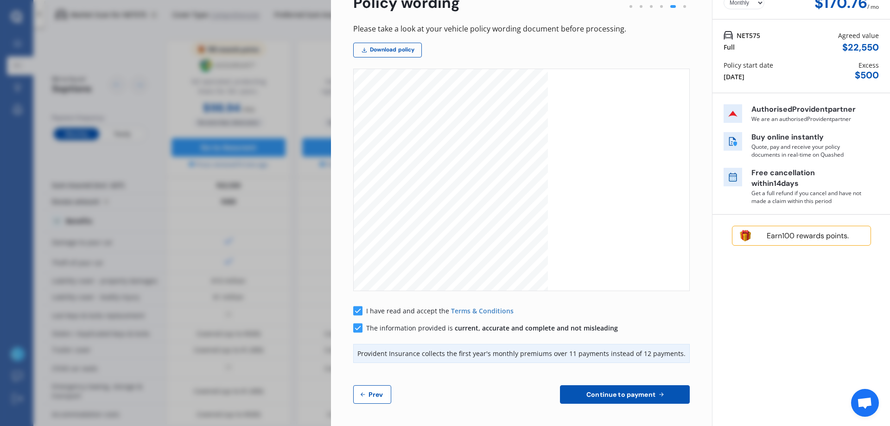
click at [774, 238] on div "Earn 100 rewards points." at bounding box center [808, 235] width 110 height 9
click at [614, 400] on button "Continue to payment" at bounding box center [625, 394] width 130 height 19
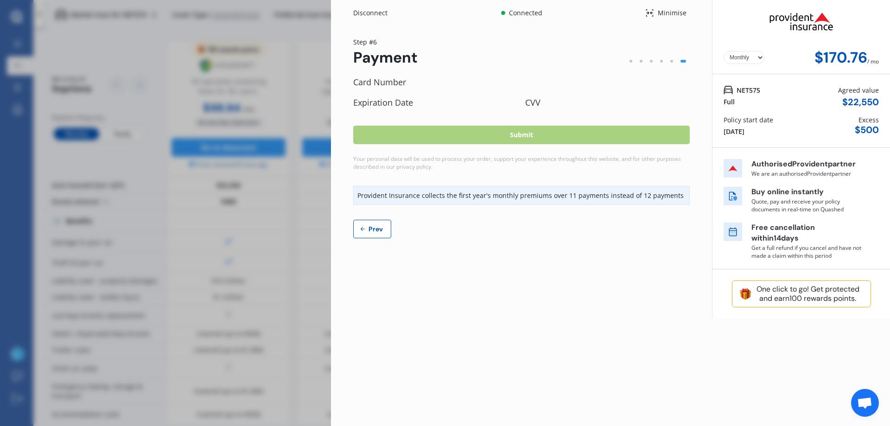
scroll to position [0, 0]
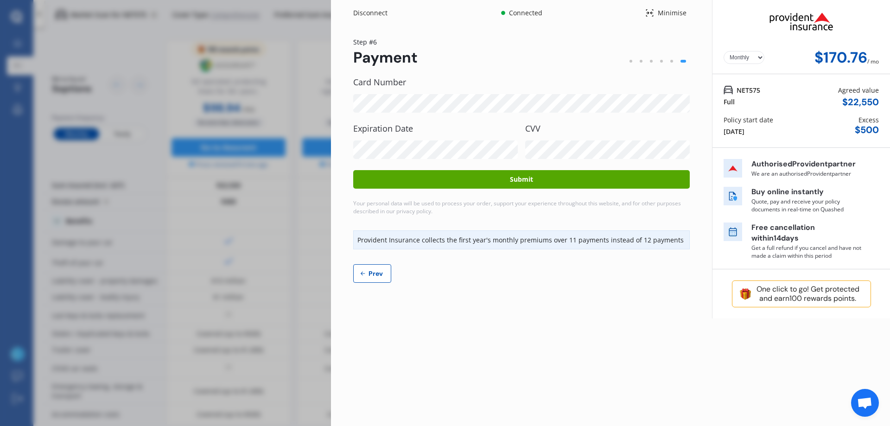
click at [455, 177] on button "Submit" at bounding box center [521, 179] width 336 height 19
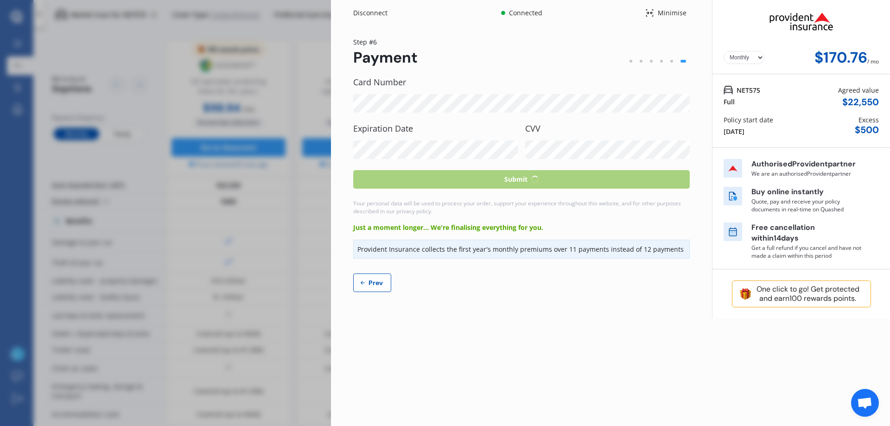
click at [738, 56] on select "Yearly Monthly" at bounding box center [743, 57] width 41 height 13
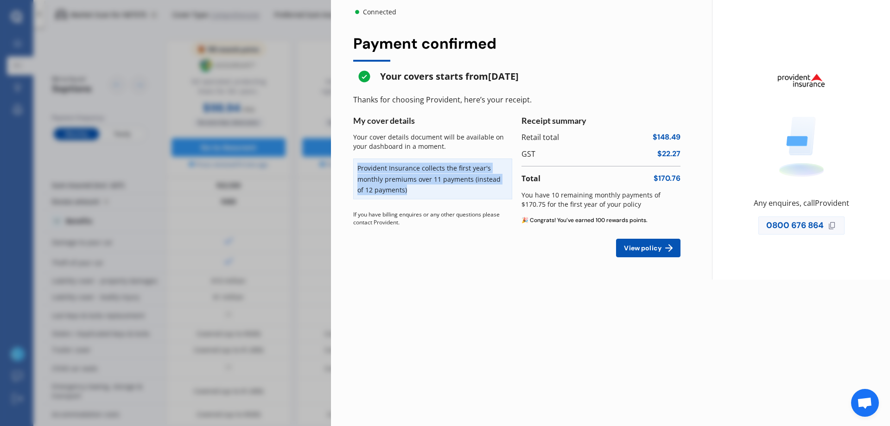
drag, startPoint x: 359, startPoint y: 171, endPoint x: 452, endPoint y: 191, distance: 95.4
click at [452, 191] on div "Provident Insurance collects the first year's monthly premiums over 11 payments…" at bounding box center [432, 178] width 159 height 41
click at [639, 253] on button "View policy" at bounding box center [648, 248] width 64 height 19
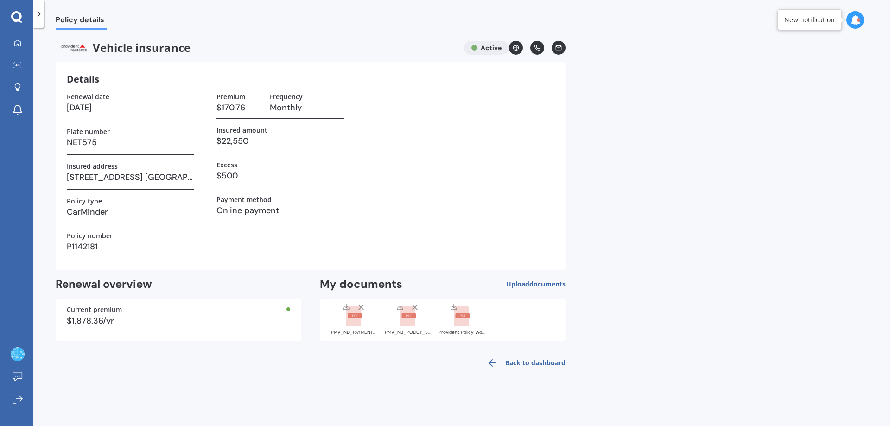
click at [401, 307] on polyline at bounding box center [400, 306] width 3 height 1
click at [455, 307] on polyline at bounding box center [453, 306] width 3 height 1
click at [407, 323] on rect at bounding box center [407, 316] width 15 height 20
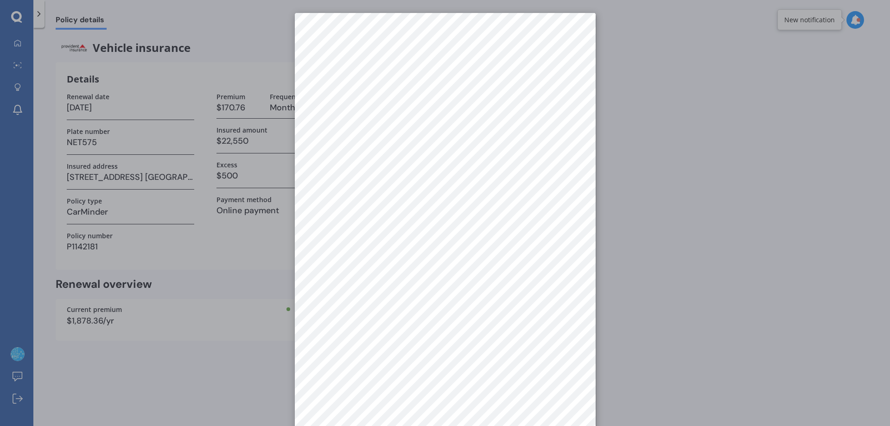
click at [717, 319] on div at bounding box center [445, 213] width 890 height 426
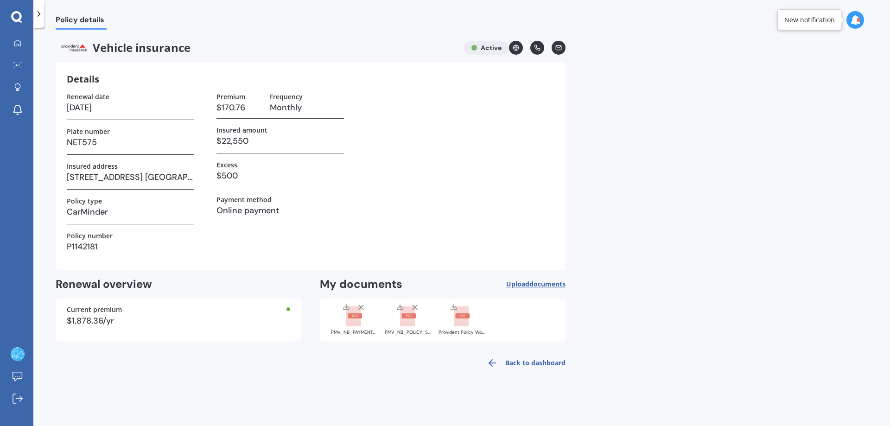
click at [354, 320] on rect at bounding box center [353, 316] width 15 height 20
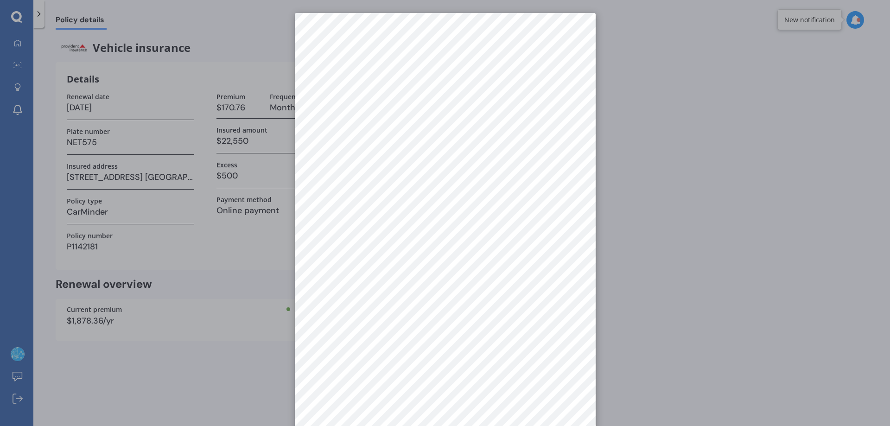
click at [661, 62] on div at bounding box center [445, 213] width 890 height 426
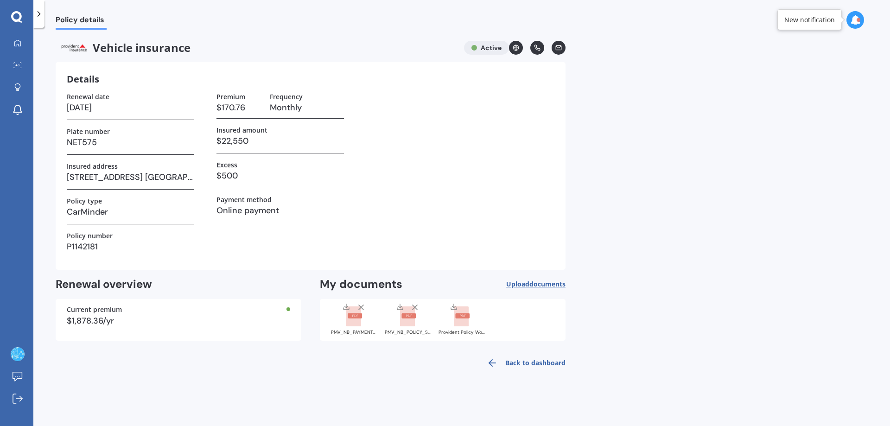
click at [344, 308] on icon at bounding box center [345, 306] width 7 height 7
click at [452, 307] on icon at bounding box center [453, 306] width 7 height 7
click at [400, 307] on line at bounding box center [400, 306] width 0 height 4
click at [851, 24] on icon at bounding box center [855, 20] width 10 height 10
click at [673, 234] on div "Policy details Vehicle insurance Active Details Renewal date [DATE] Plate numbe…" at bounding box center [461, 229] width 856 height 398
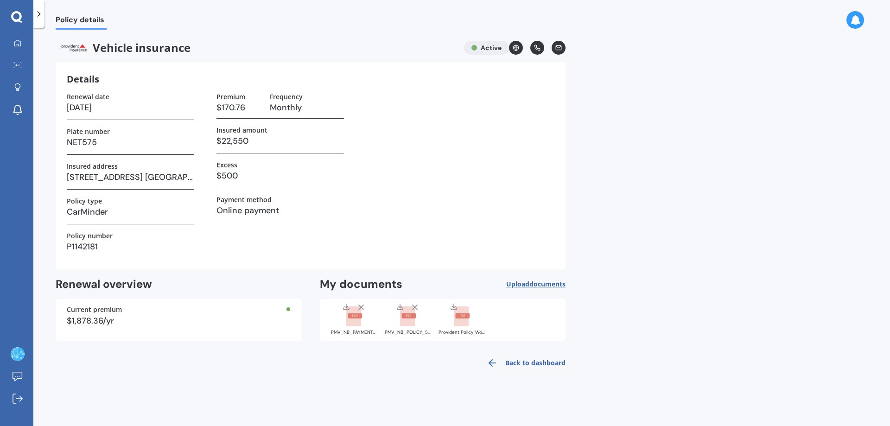
click at [516, 48] on line at bounding box center [516, 48] width 6 height 0
click at [402, 325] on rect at bounding box center [407, 316] width 15 height 20
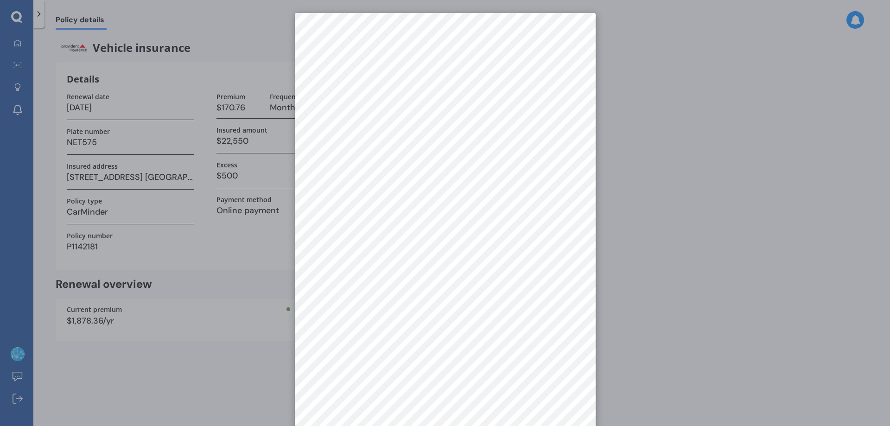
scroll to position [13, 0]
